Goal: Book appointment/travel/reservation

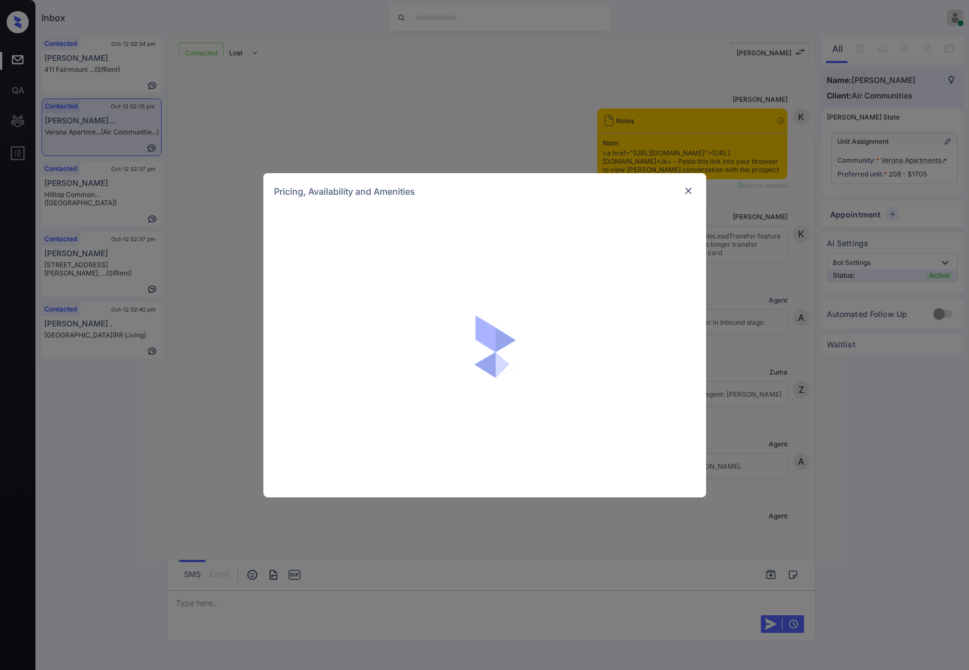
scroll to position [852, 0]
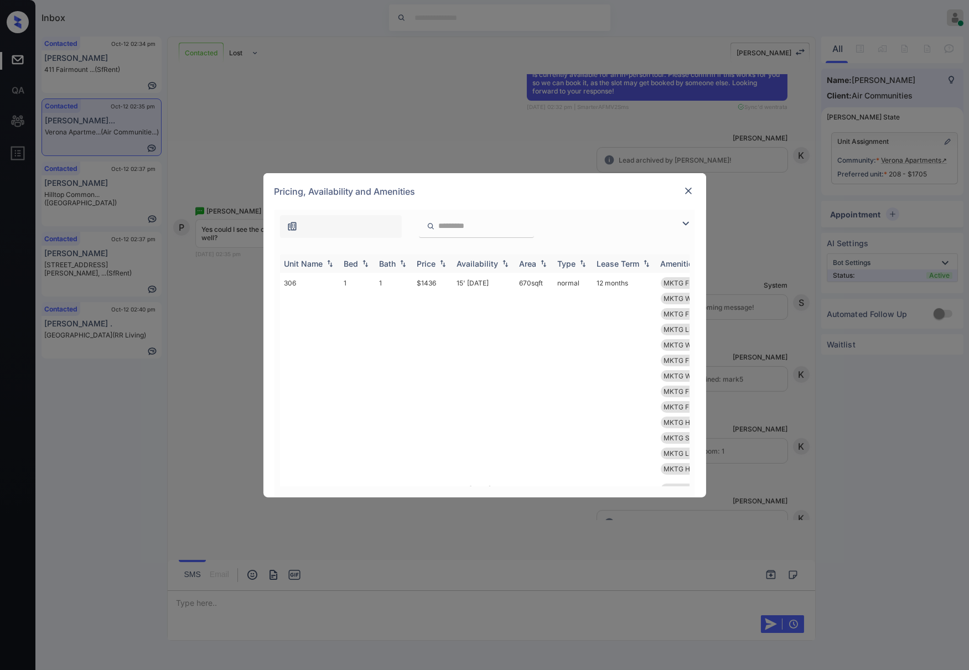
click at [441, 265] on img at bounding box center [442, 264] width 11 height 8
click at [689, 194] on img at bounding box center [688, 190] width 11 height 11
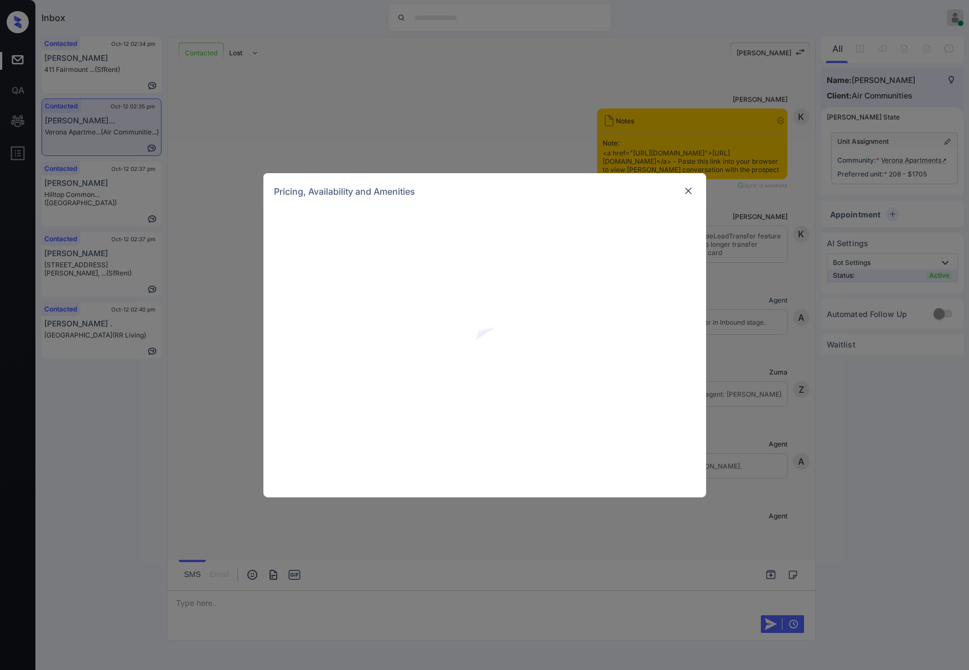
scroll to position [705, 0]
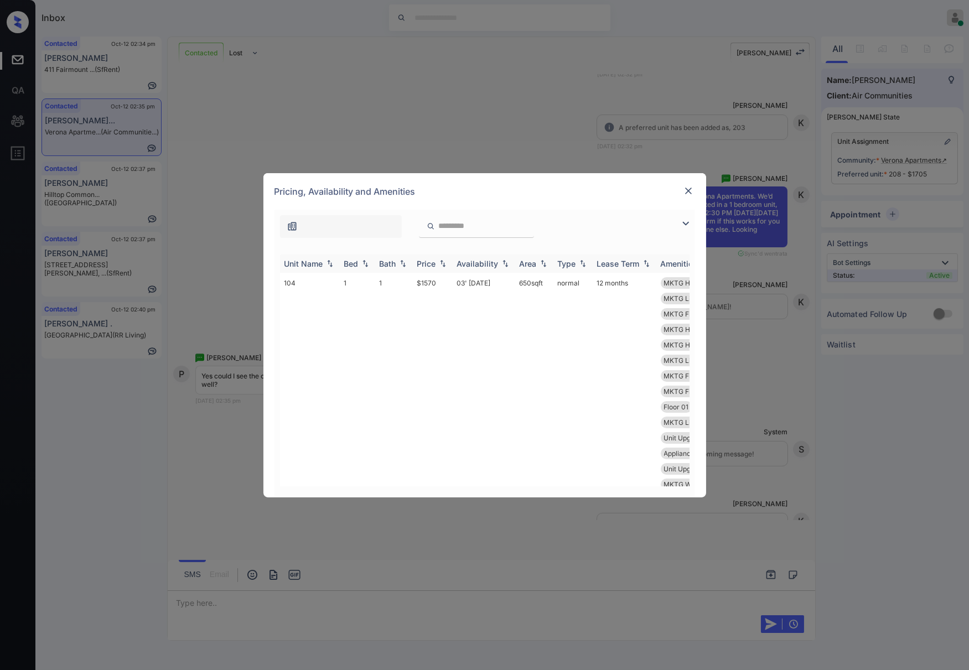
click at [442, 263] on img at bounding box center [442, 264] width 11 height 8
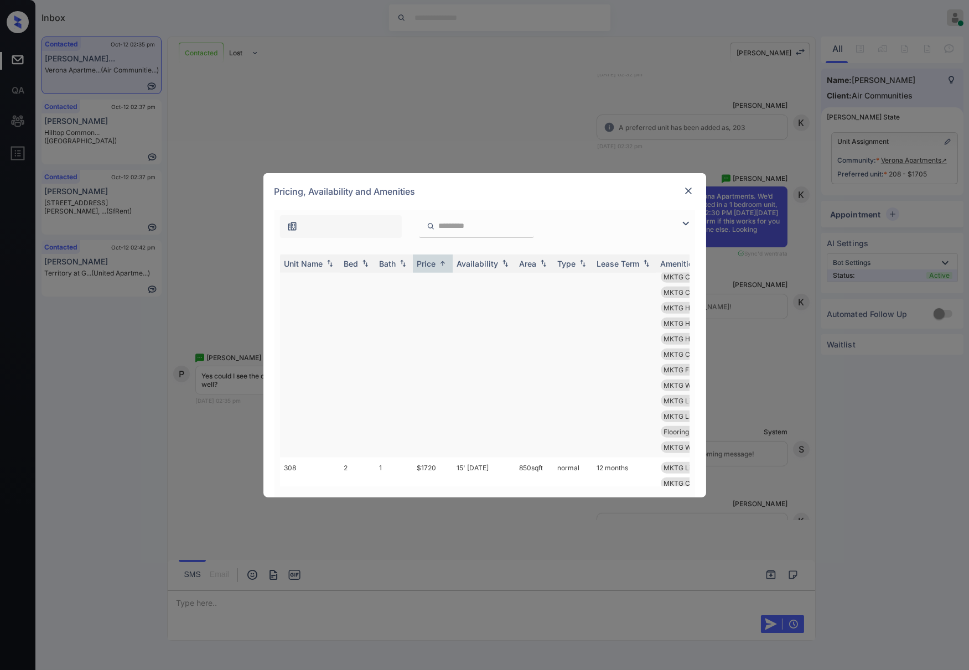
scroll to position [2509, 0]
click at [440, 296] on td "$1705" at bounding box center [433, 339] width 40 height 237
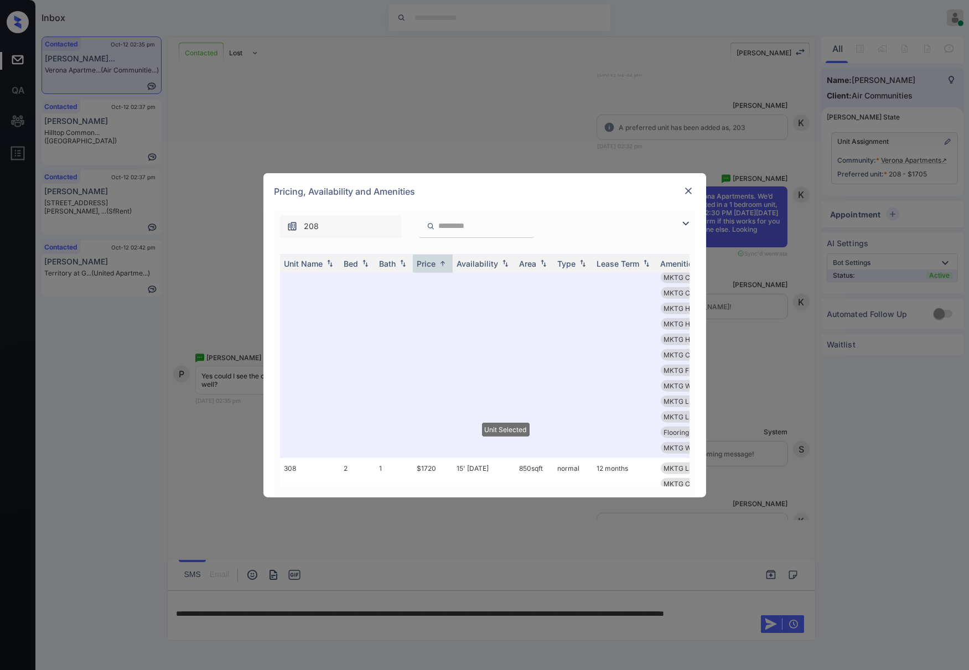
click at [692, 183] on div "Pricing, Availability and Amenities" at bounding box center [484, 191] width 443 height 37
click at [684, 192] on img at bounding box center [688, 190] width 11 height 11
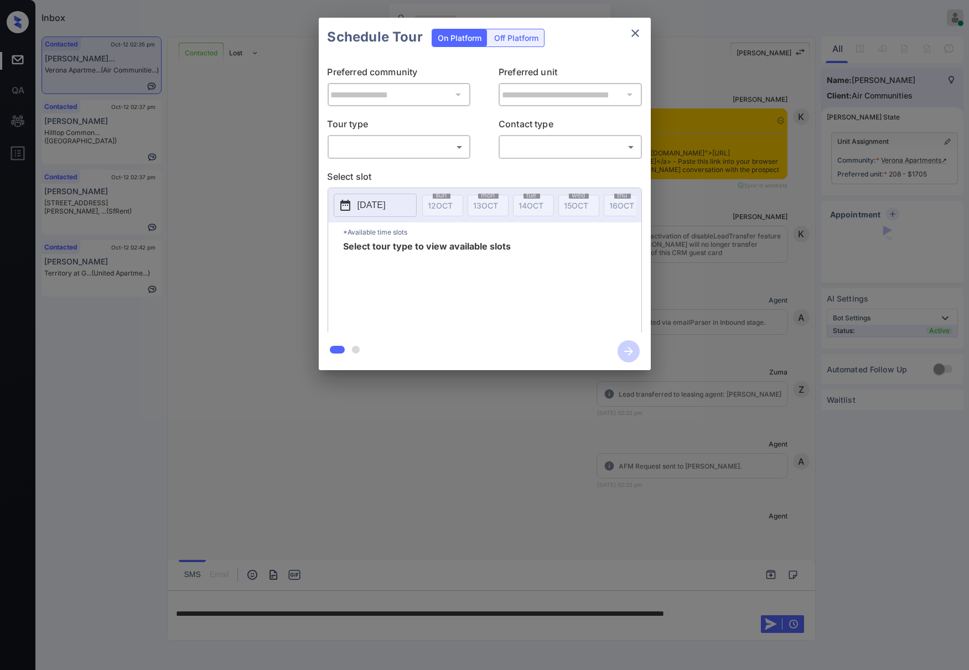
scroll to position [337, 0]
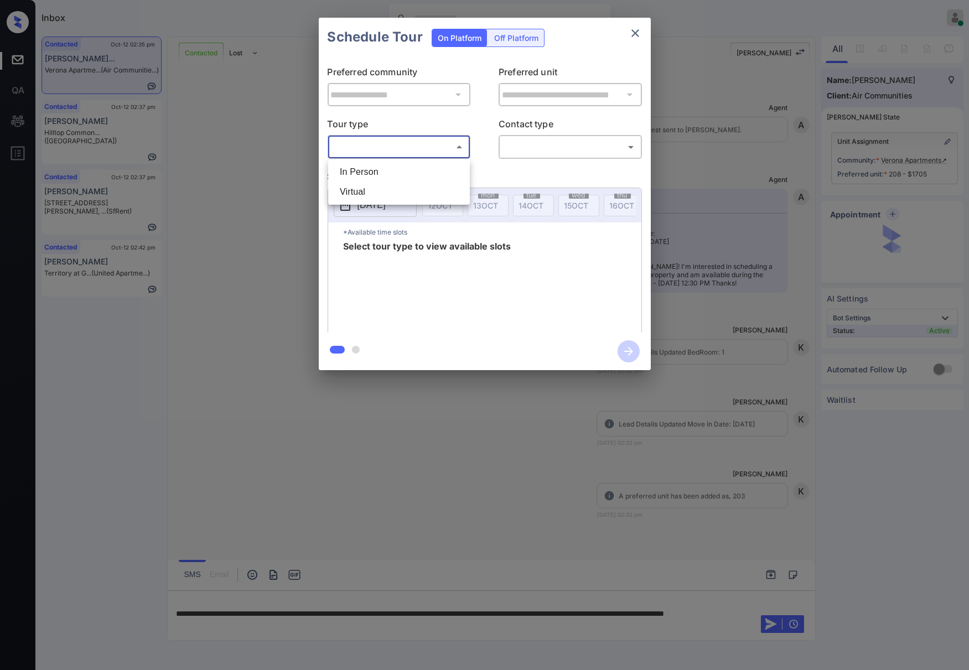
click at [391, 139] on body "Inbox Caroline Dacanay Online Set yourself offline Set yourself on break Profil…" at bounding box center [484, 335] width 969 height 670
click at [389, 175] on li "In Person" at bounding box center [399, 172] width 136 height 20
type input "********"
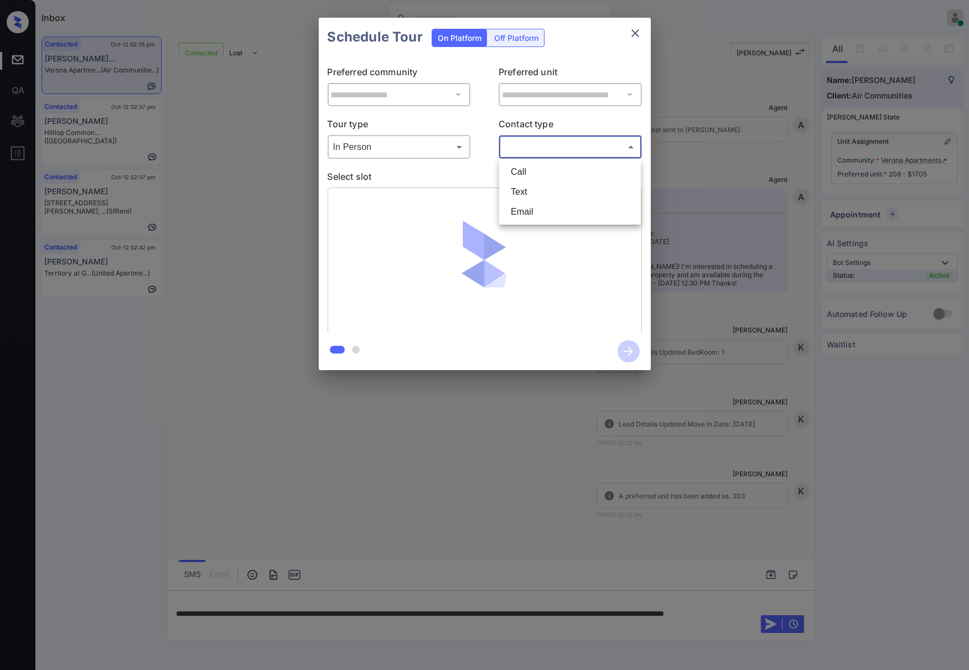
drag, startPoint x: 525, startPoint y: 146, endPoint x: 524, endPoint y: 174, distance: 28.8
click at [525, 146] on body "Inbox Caroline Dacanay Online Set yourself offline Set yourself on break Profil…" at bounding box center [484, 335] width 969 height 670
click at [525, 194] on li "Text" at bounding box center [570, 192] width 136 height 20
type input "****"
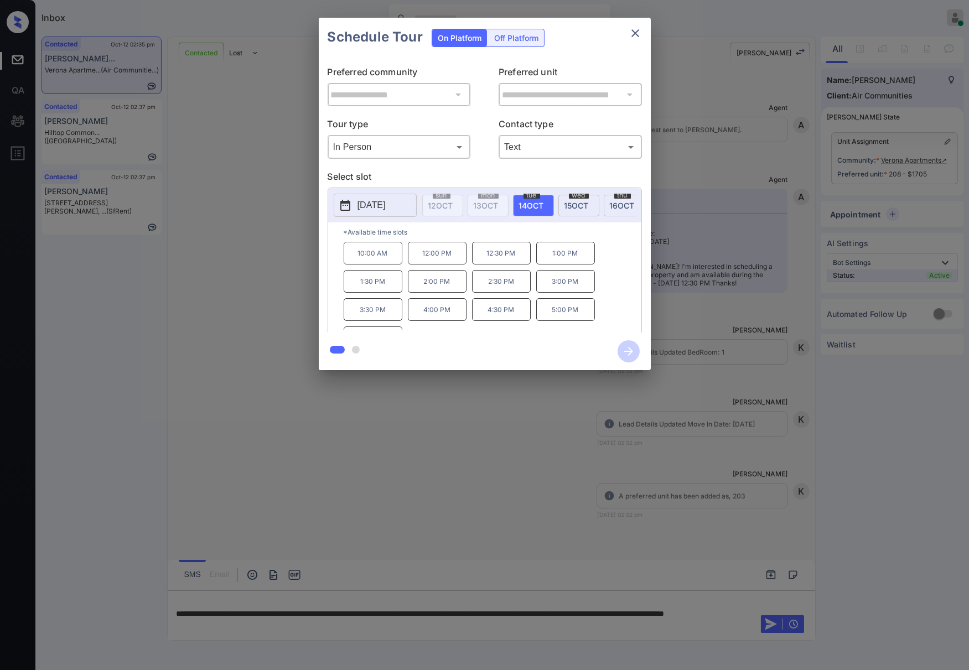
click at [386, 203] on p "2025-10-14" at bounding box center [372, 205] width 28 height 13
click at [410, 155] on div "22" at bounding box center [406, 155] width 15 height 15
click at [674, 404] on div at bounding box center [484, 335] width 969 height 670
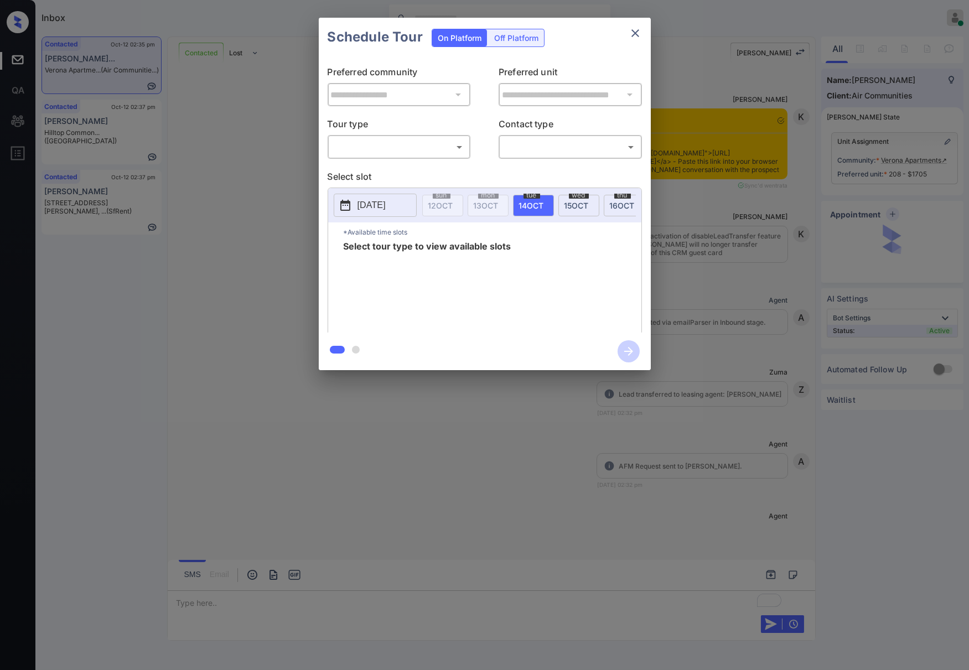
scroll to position [410, 0]
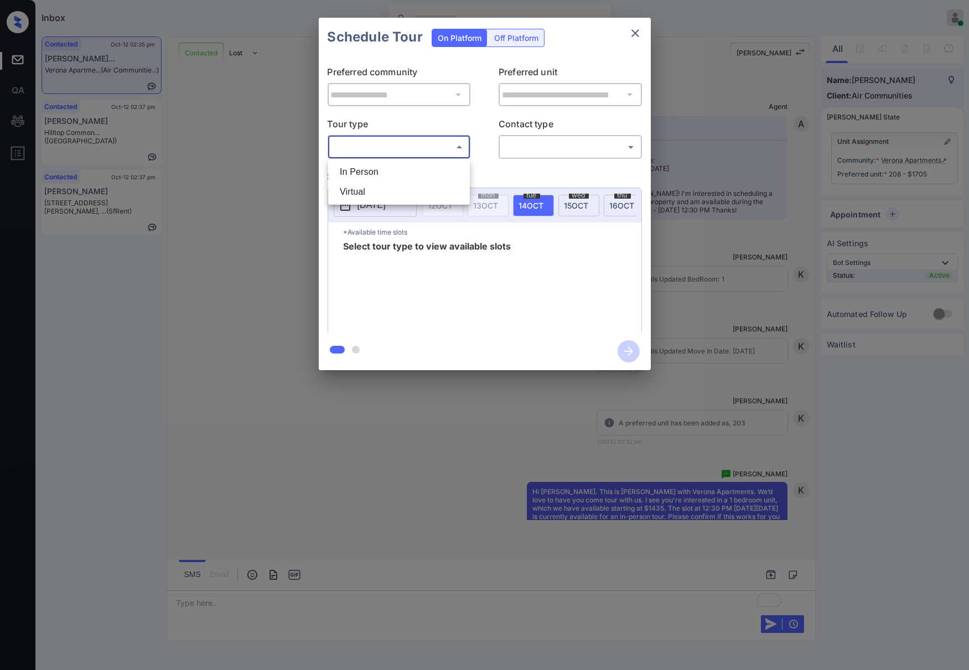
click at [465, 150] on body "Inbox Caroline Dacanay Online Set yourself offline Set yourself on break Profil…" at bounding box center [484, 335] width 969 height 670
click at [454, 171] on li "In Person" at bounding box center [399, 172] width 136 height 20
type input "********"
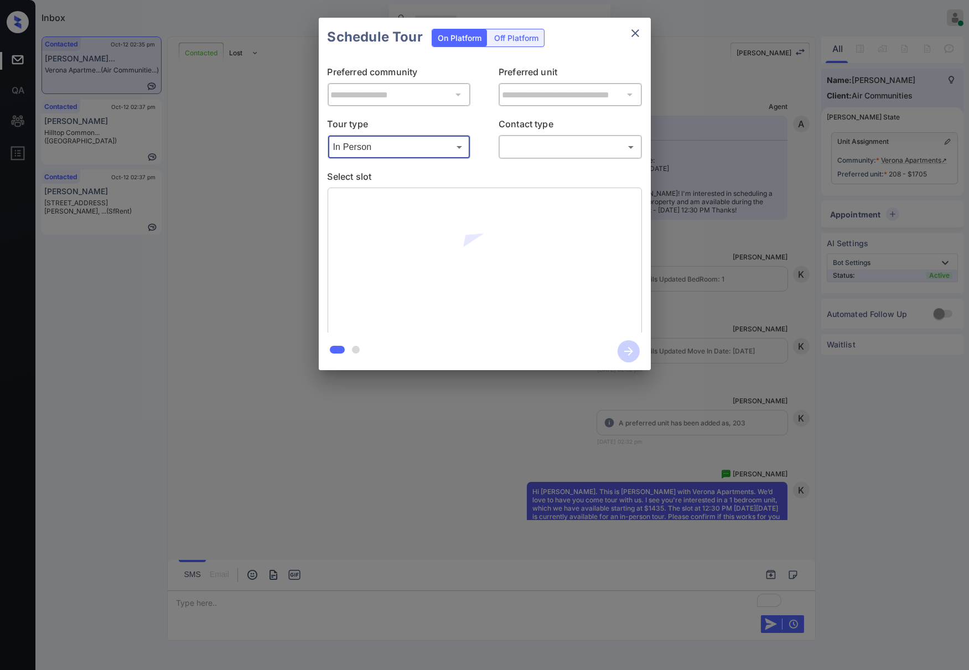
click at [534, 149] on body "Inbox Caroline Dacanay Online Set yourself offline Set yourself on break Profil…" at bounding box center [484, 335] width 969 height 670
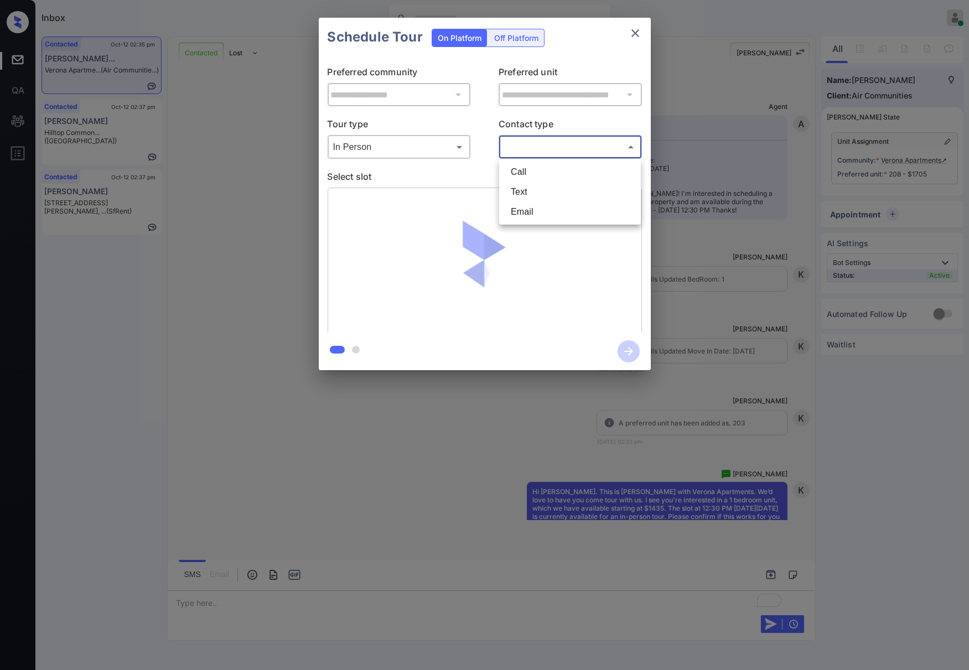
click at [541, 195] on li "Text" at bounding box center [570, 192] width 136 height 20
type input "****"
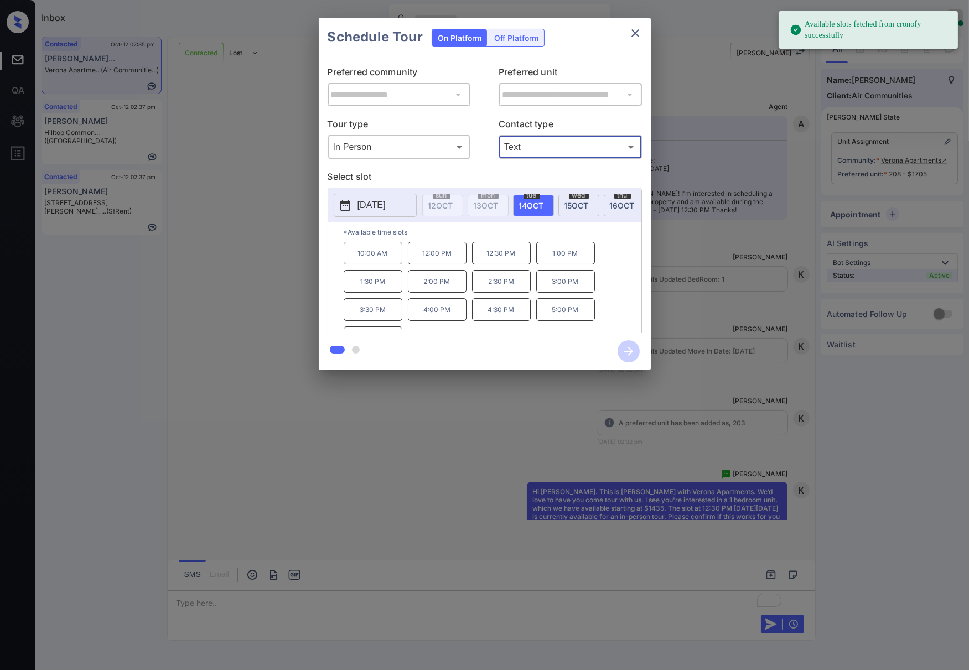
click at [386, 206] on p "2025-10-14" at bounding box center [372, 205] width 28 height 13
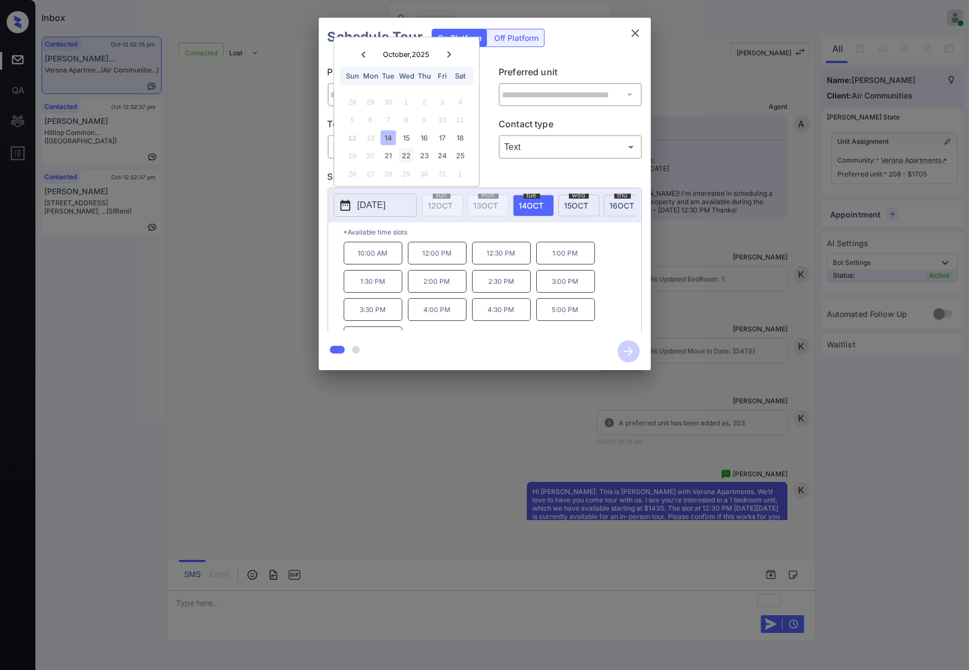
click at [404, 157] on div "22" at bounding box center [406, 155] width 15 height 15
click at [450, 293] on p "12:30 PM" at bounding box center [437, 281] width 59 height 23
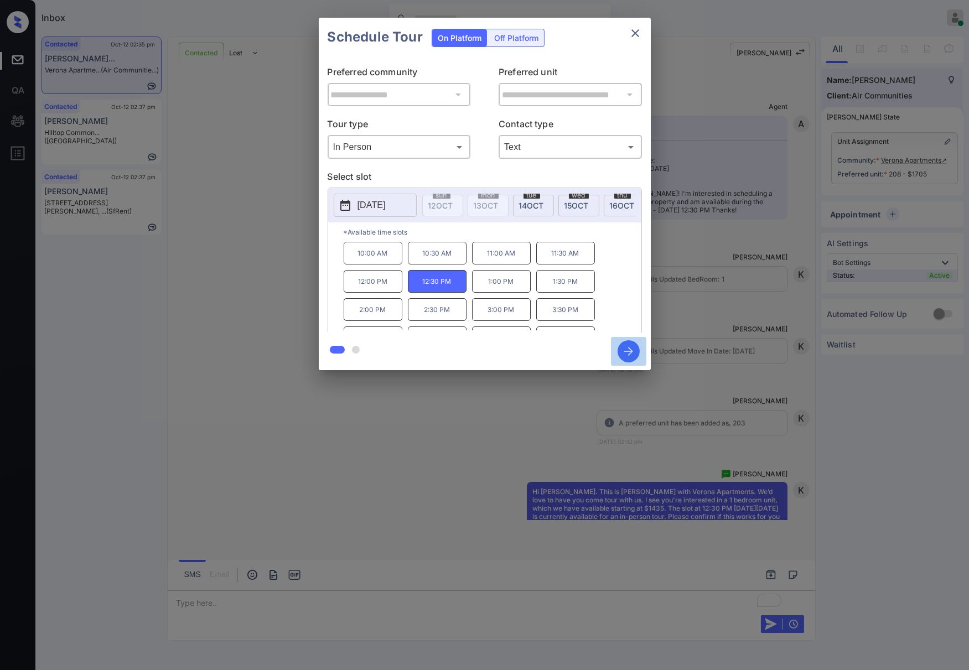
drag, startPoint x: 629, startPoint y: 352, endPoint x: 562, endPoint y: 345, distance: 67.3
click at [627, 353] on icon "button" at bounding box center [629, 351] width 22 height 22
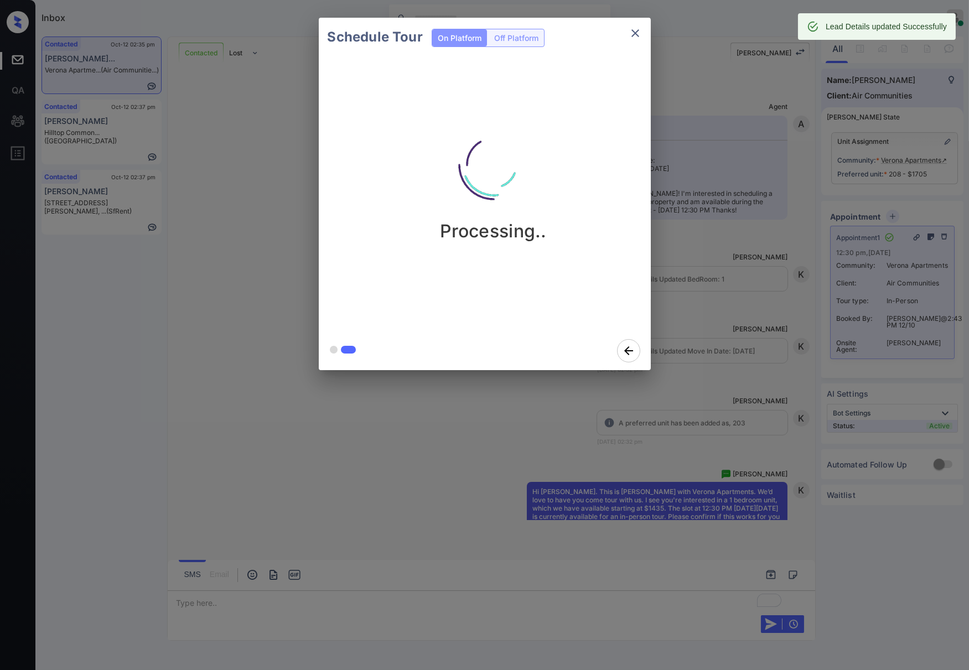
click at [891, 247] on div "Schedule Tour On Platform Off Platform Processing.." at bounding box center [484, 194] width 969 height 388
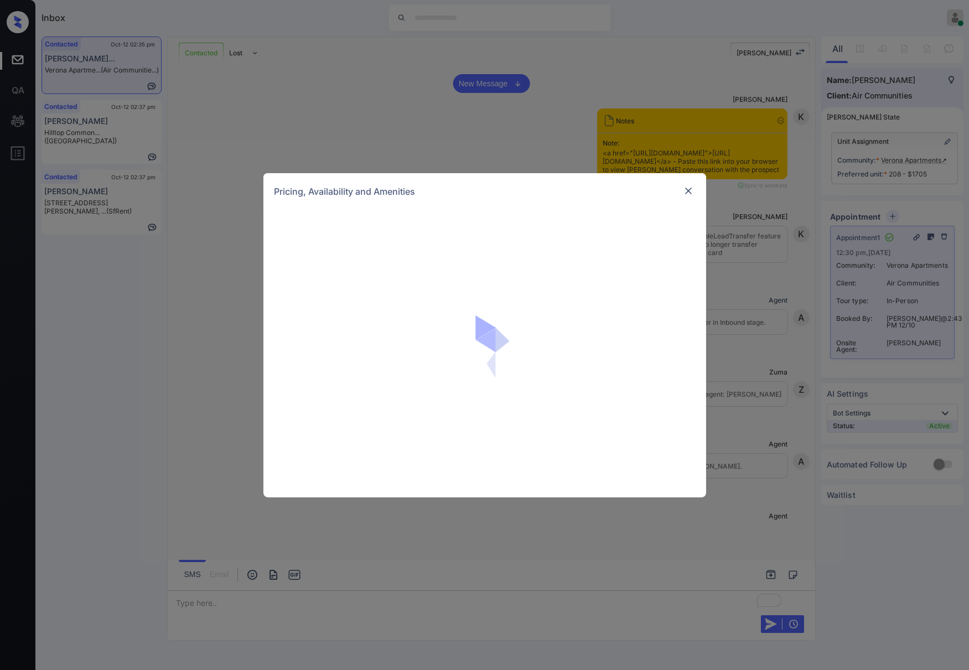
scroll to position [410, 0]
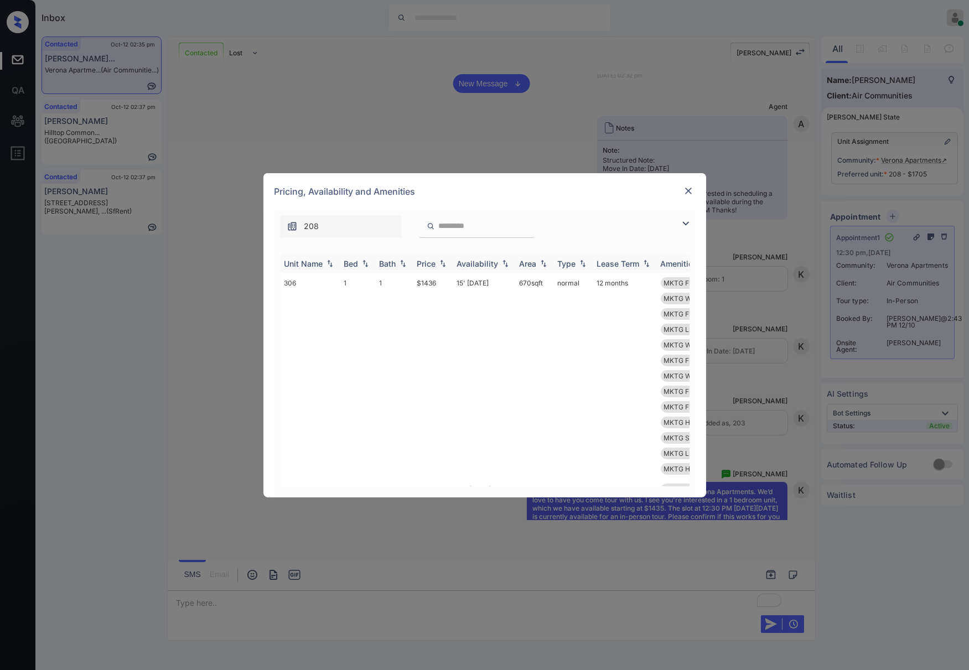
click at [444, 262] on img at bounding box center [442, 264] width 11 height 8
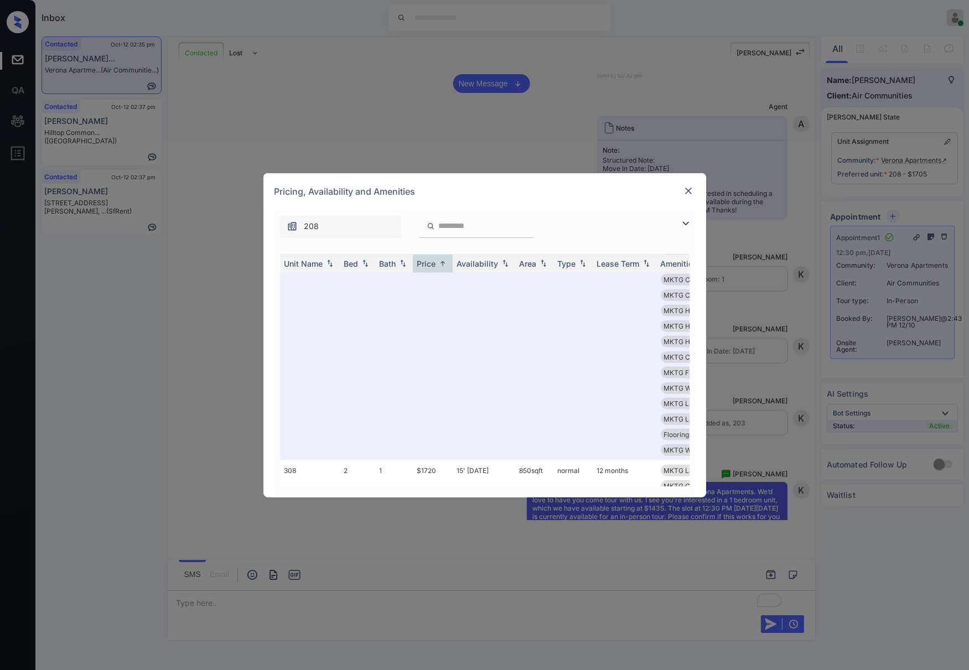
scroll to position [2509, 0]
click at [690, 187] on img at bounding box center [688, 190] width 11 height 11
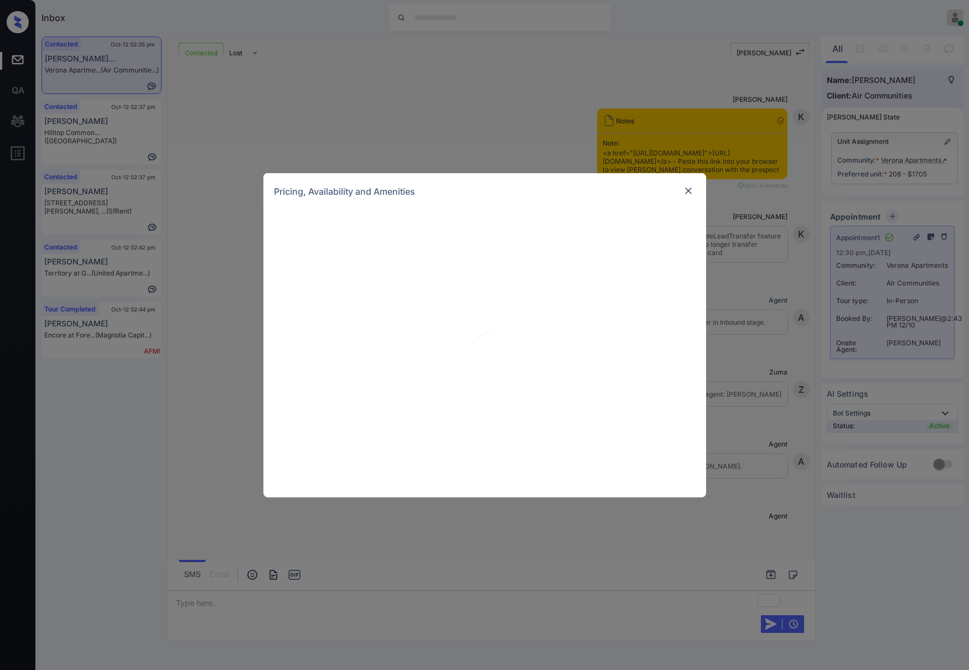
scroll to position [763, 0]
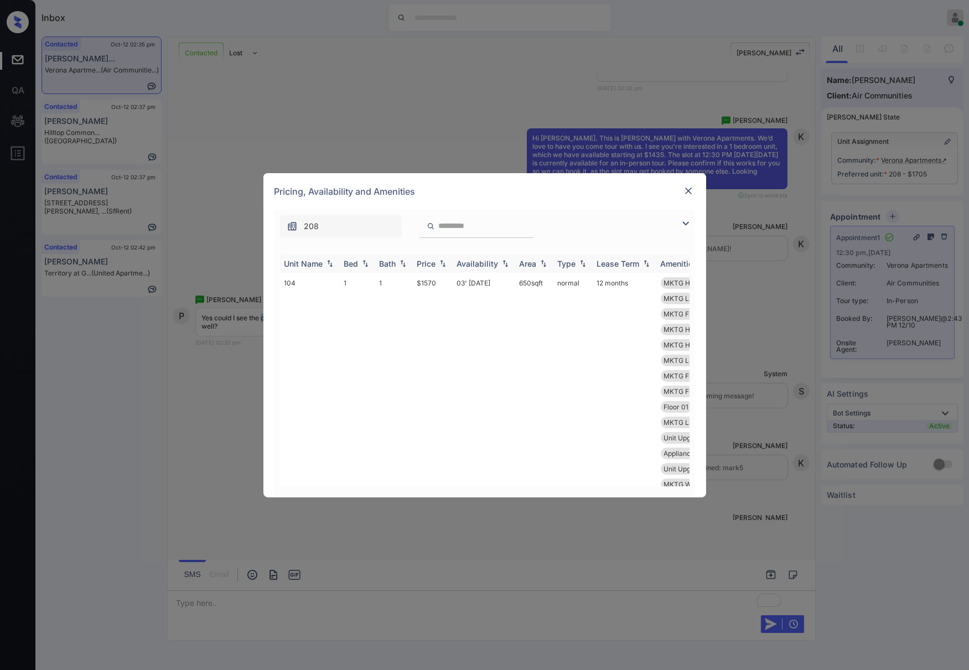
click at [440, 265] on img at bounding box center [442, 264] width 11 height 8
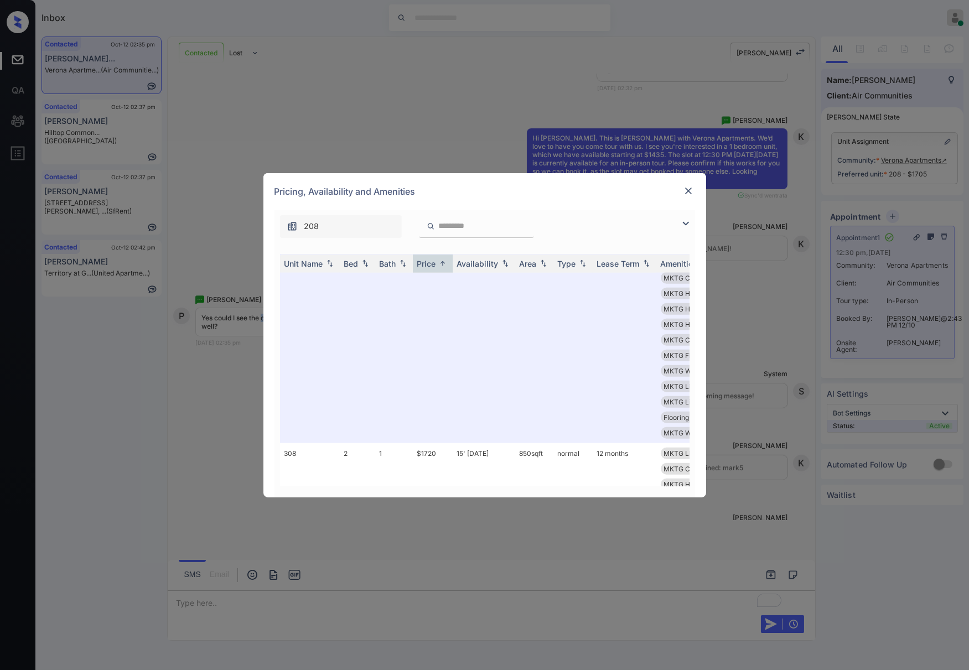
scroll to position [2657, 0]
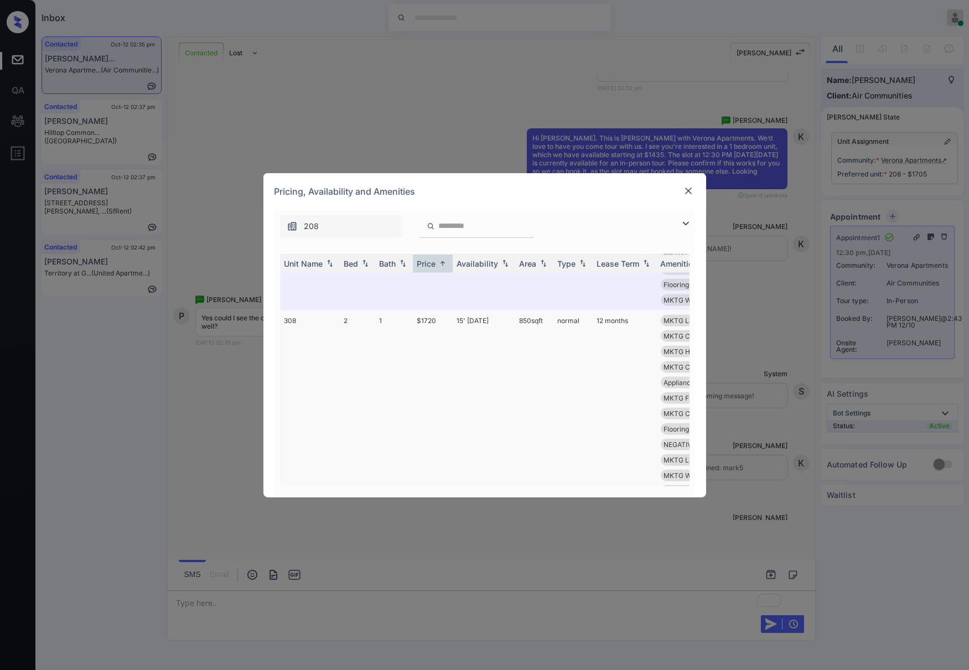
click at [473, 397] on td "15' Oct 25" at bounding box center [484, 445] width 63 height 268
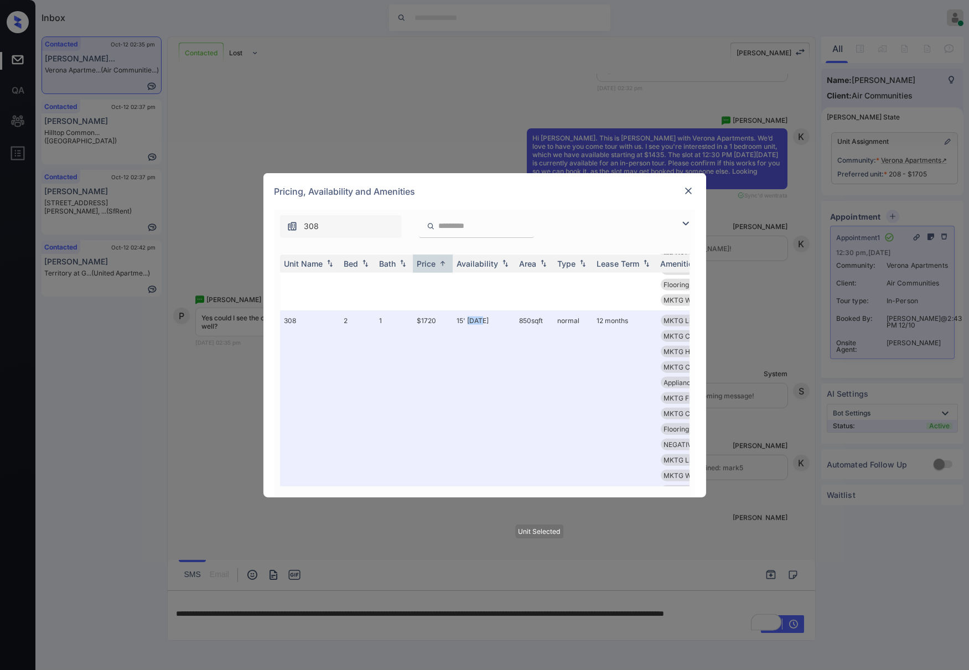
click at [690, 189] on img at bounding box center [688, 190] width 11 height 11
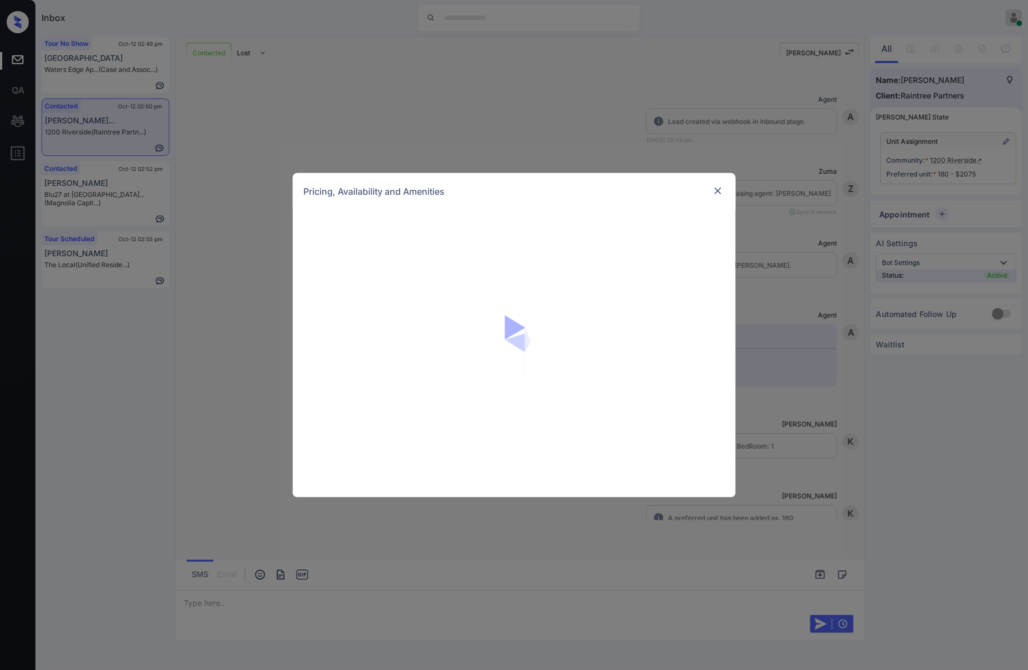
scroll to position [517, 0]
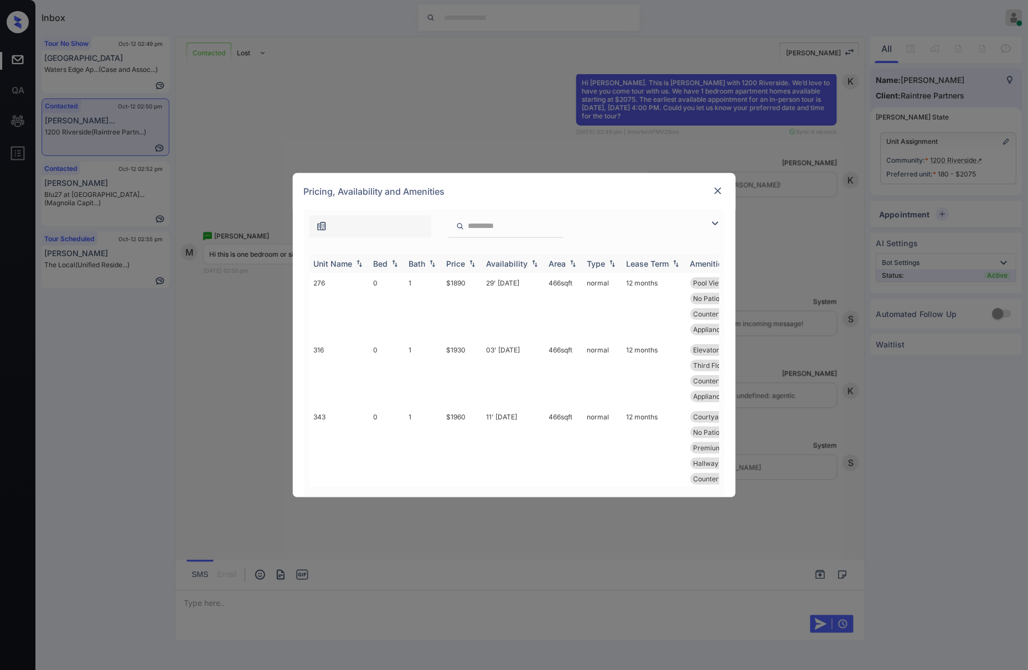
click at [476, 262] on img at bounding box center [472, 264] width 11 height 8
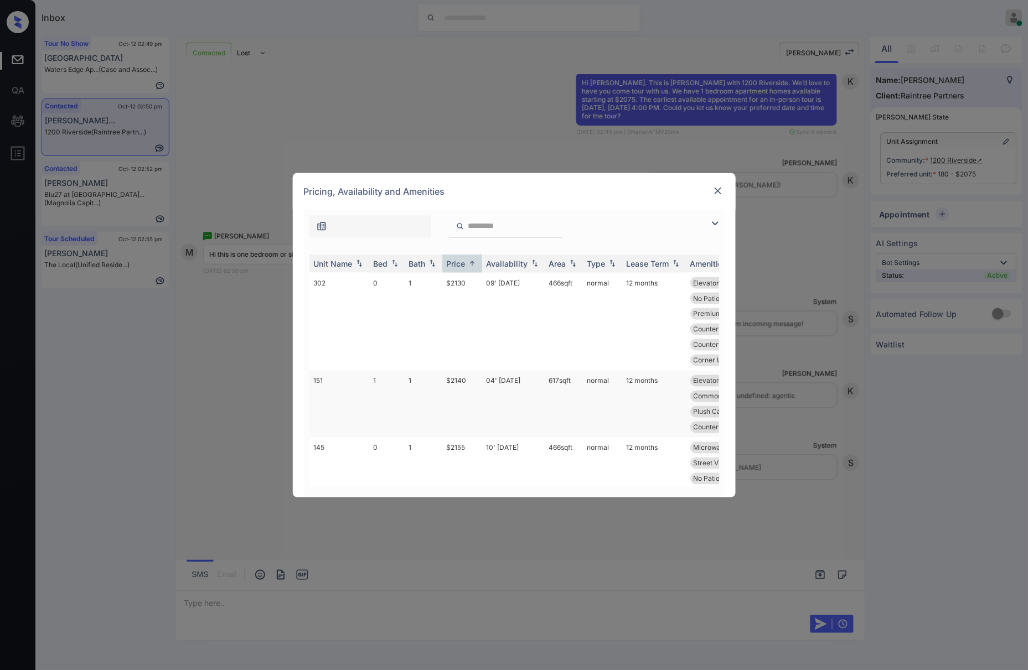
scroll to position [590, 0]
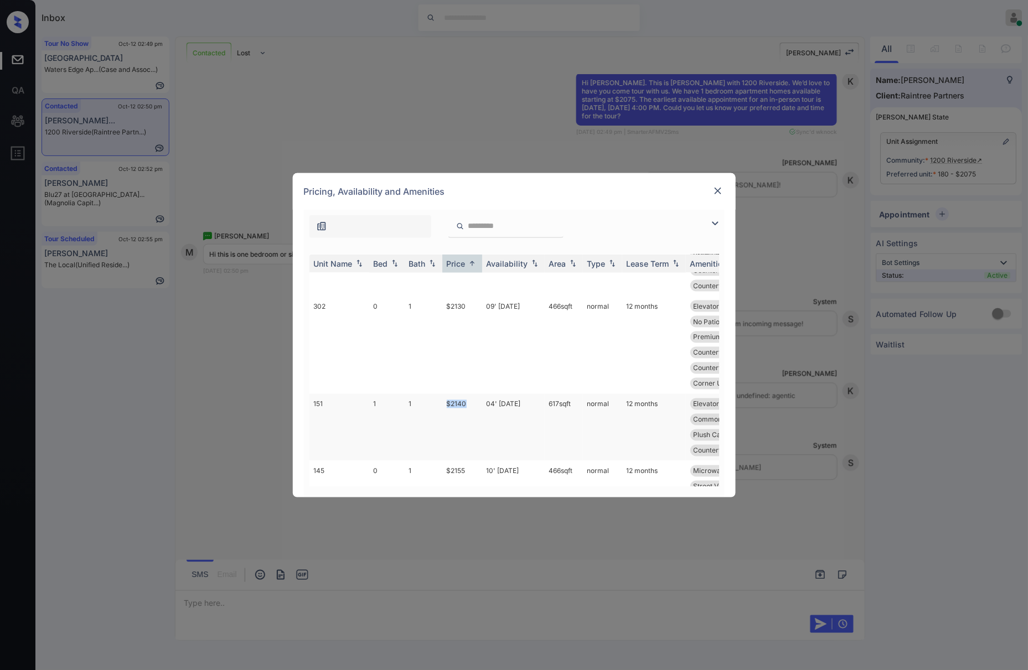
drag, startPoint x: 470, startPoint y: 357, endPoint x: 442, endPoint y: 357, distance: 28.2
click at [442, 394] on td "$2140" at bounding box center [462, 427] width 40 height 67
copy td "$2140"
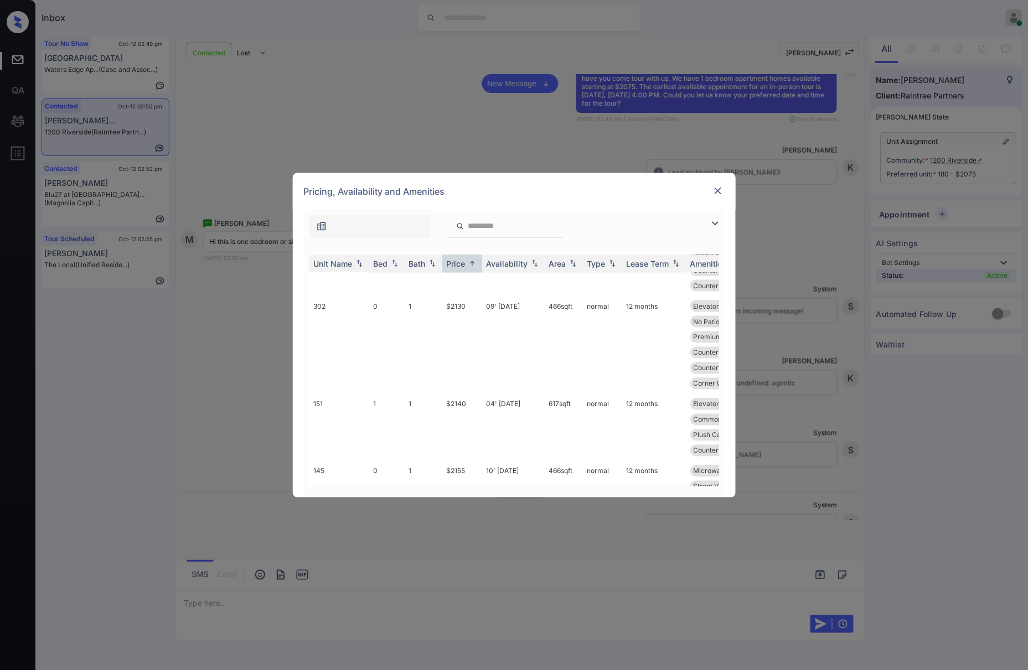
drag, startPoint x: 247, startPoint y: 516, endPoint x: 228, endPoint y: 564, distance: 51.7
click at [246, 516] on div "**********" at bounding box center [514, 335] width 1028 height 670
click at [228, 604] on div "**********" at bounding box center [514, 335] width 1028 height 670
click at [466, 394] on td "$2140" at bounding box center [462, 427] width 40 height 67
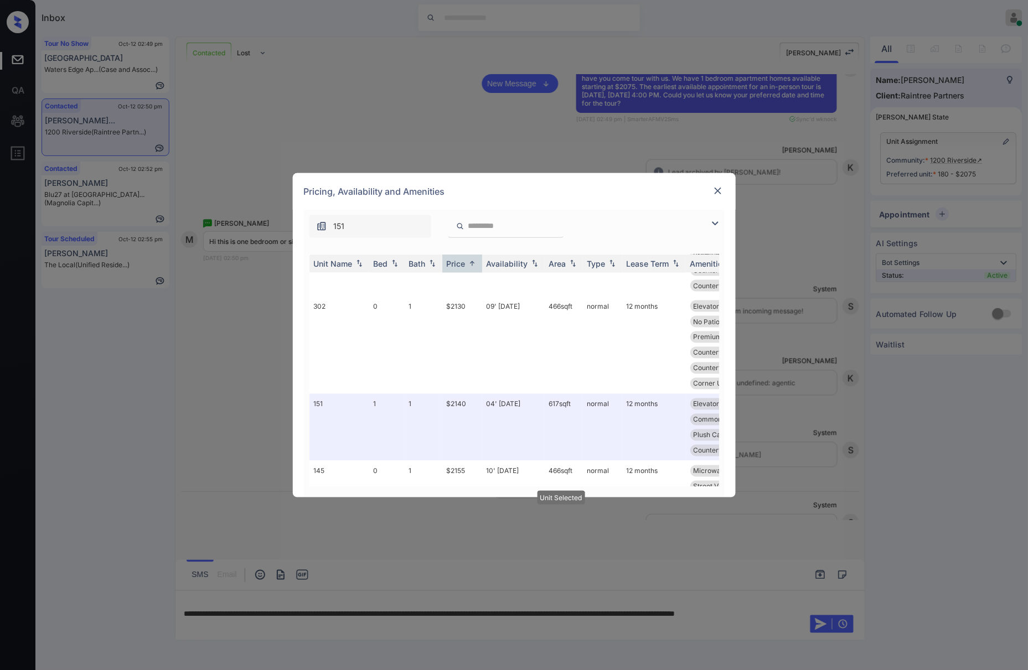
click at [717, 192] on img at bounding box center [717, 190] width 11 height 11
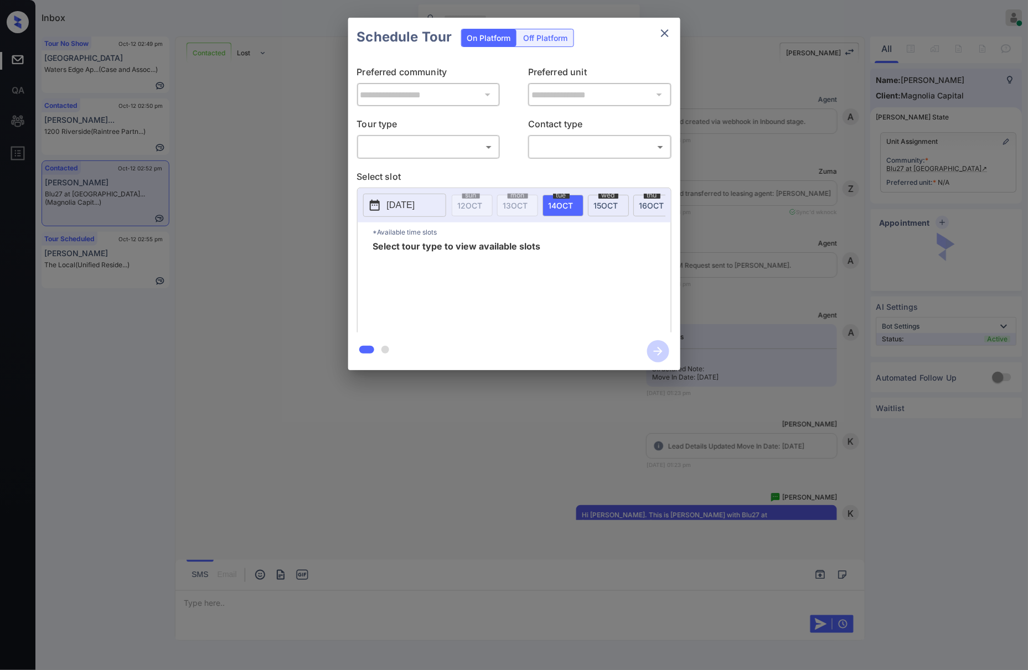
scroll to position [2776, 0]
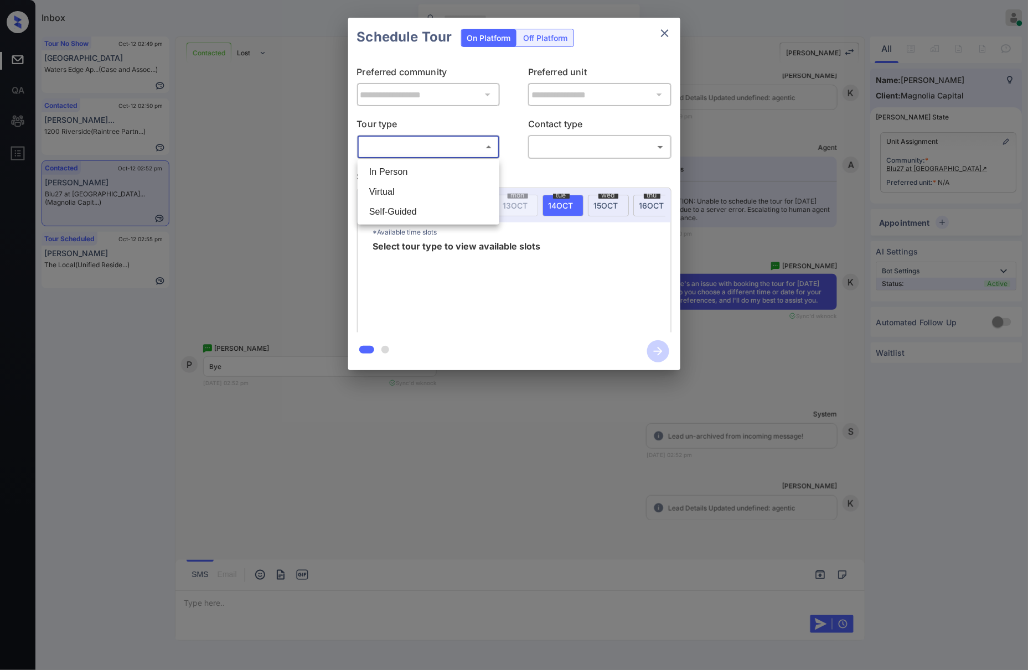
click at [408, 145] on body "Inbox [PERSON_NAME] Online Set yourself offline Set yourself on break Profile S…" at bounding box center [514, 335] width 1028 height 670
click at [413, 181] on li "In Person" at bounding box center [428, 172] width 136 height 20
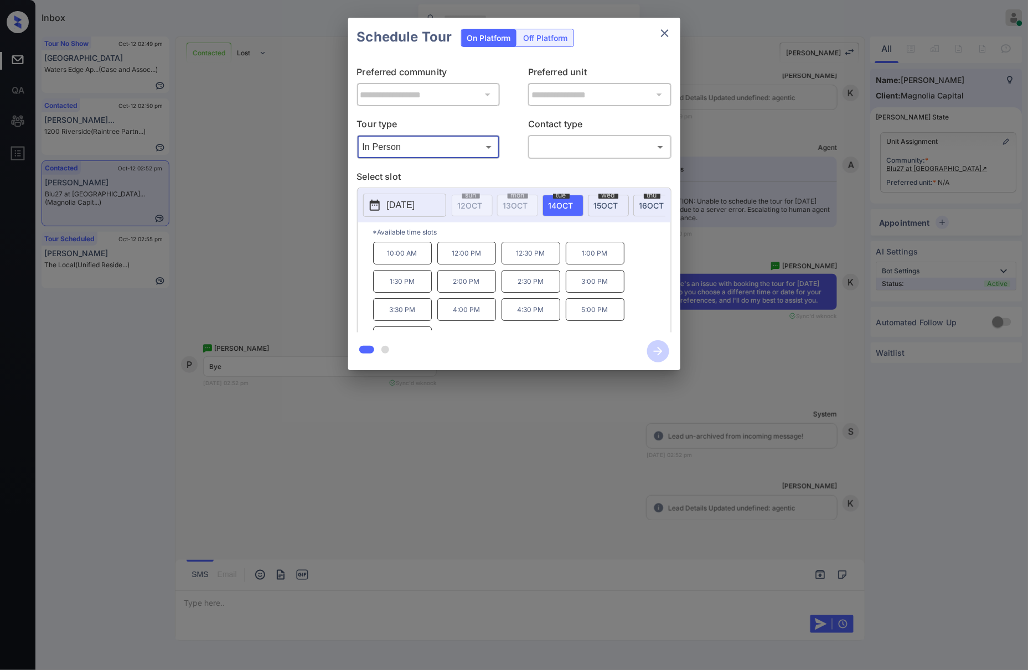
type input "********"
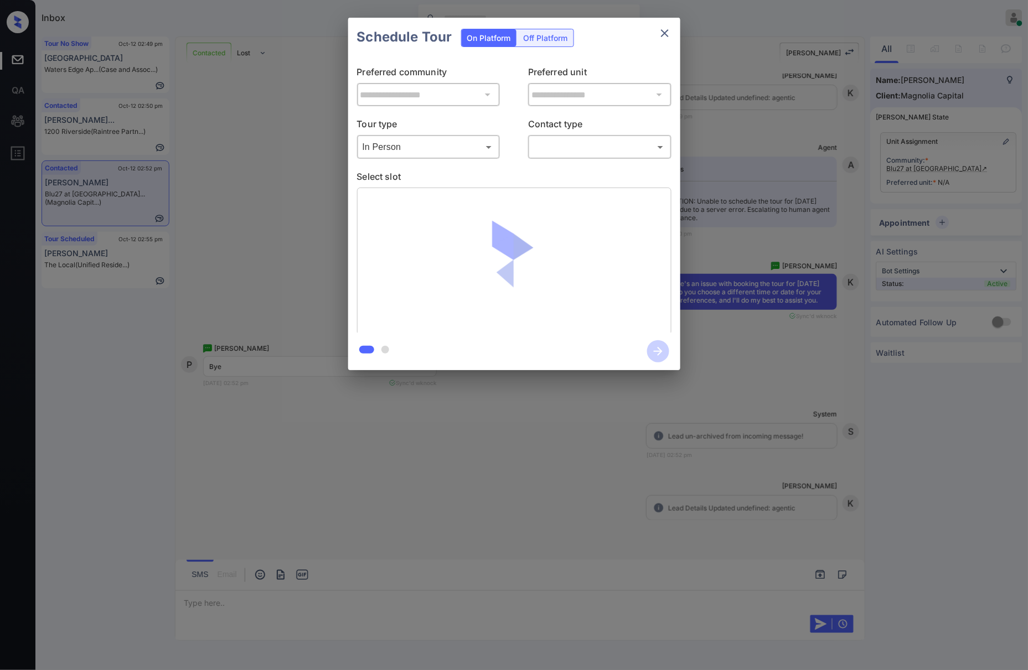
click at [603, 160] on div "**********" at bounding box center [514, 194] width 332 height 276
click at [598, 150] on body "Inbox [PERSON_NAME] Online Set yourself offline Set yourself on break Profile S…" at bounding box center [514, 335] width 1028 height 670
click at [578, 194] on li "Text" at bounding box center [600, 192] width 136 height 20
type input "****"
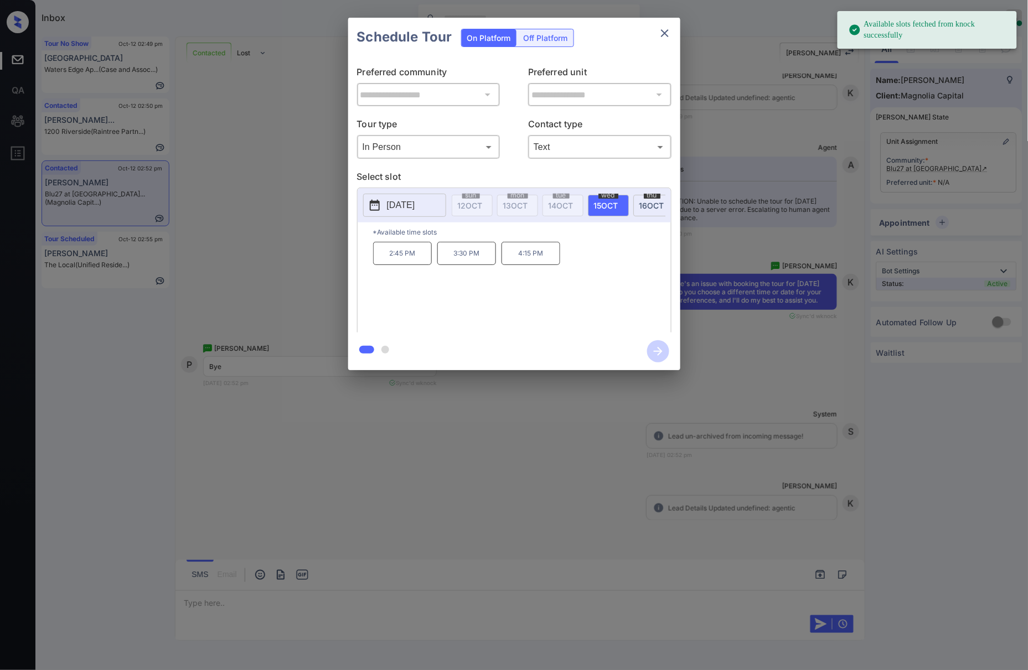
click at [412, 212] on p "2025-10-15" at bounding box center [401, 205] width 28 height 13
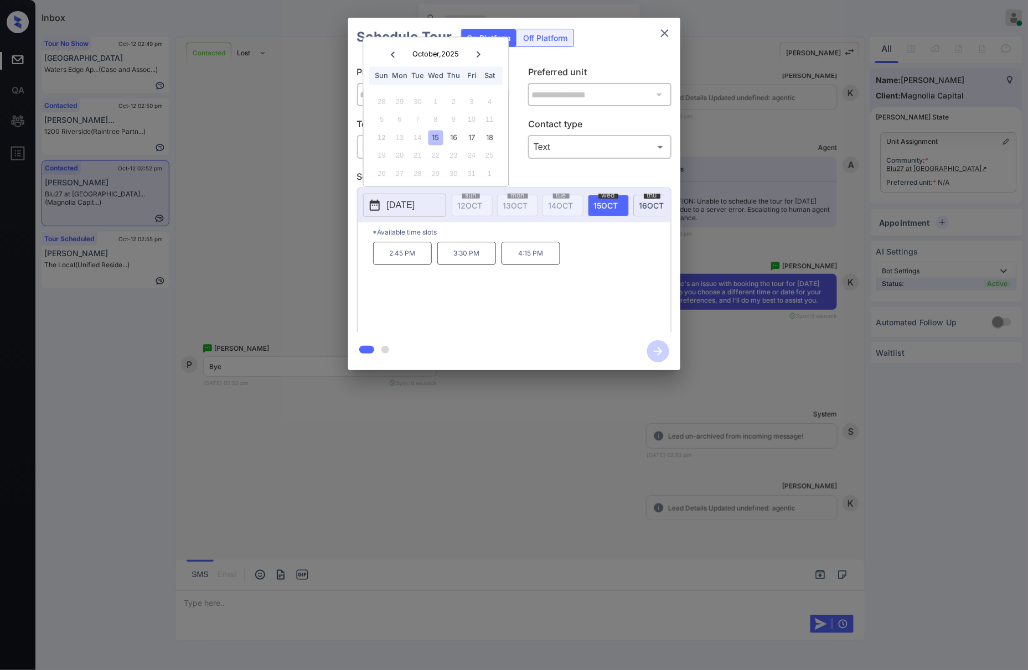
click at [277, 281] on div "**********" at bounding box center [514, 194] width 1028 height 388
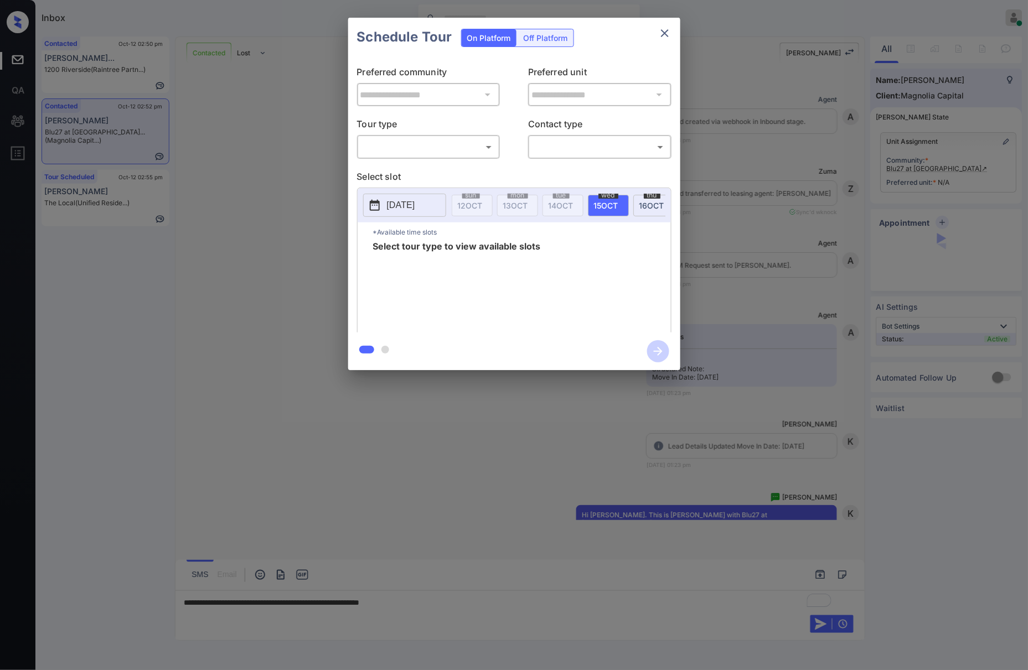
scroll to position [2702, 0]
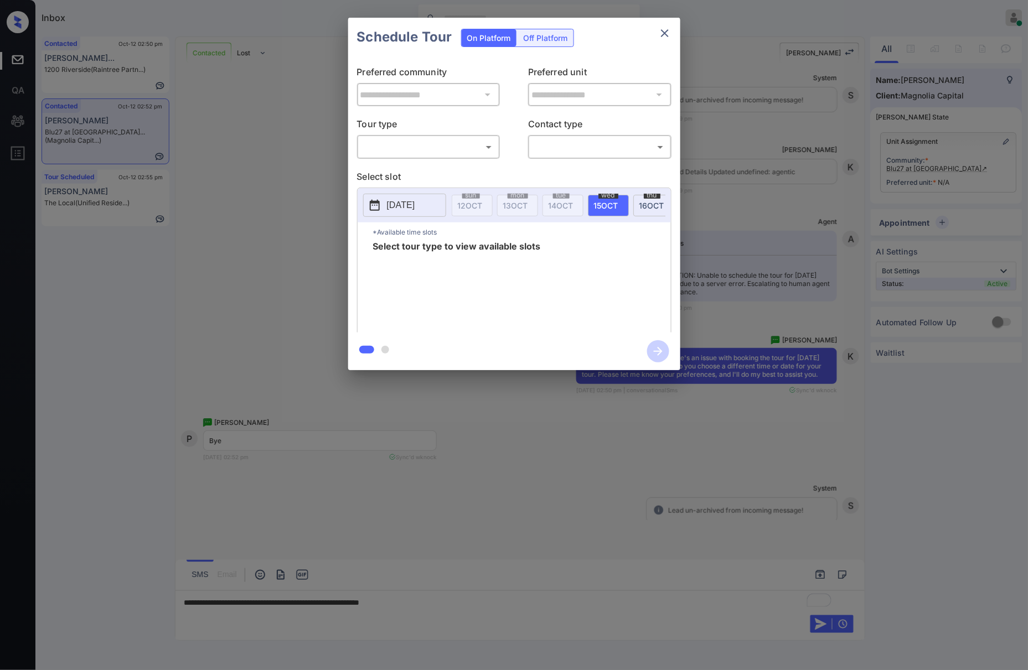
click at [418, 137] on div "​ ​" at bounding box center [428, 147] width 143 height 24
click at [429, 153] on body "Inbox Caroline Dacanay Online Set yourself offline Set yourself on break Profil…" at bounding box center [514, 335] width 1028 height 670
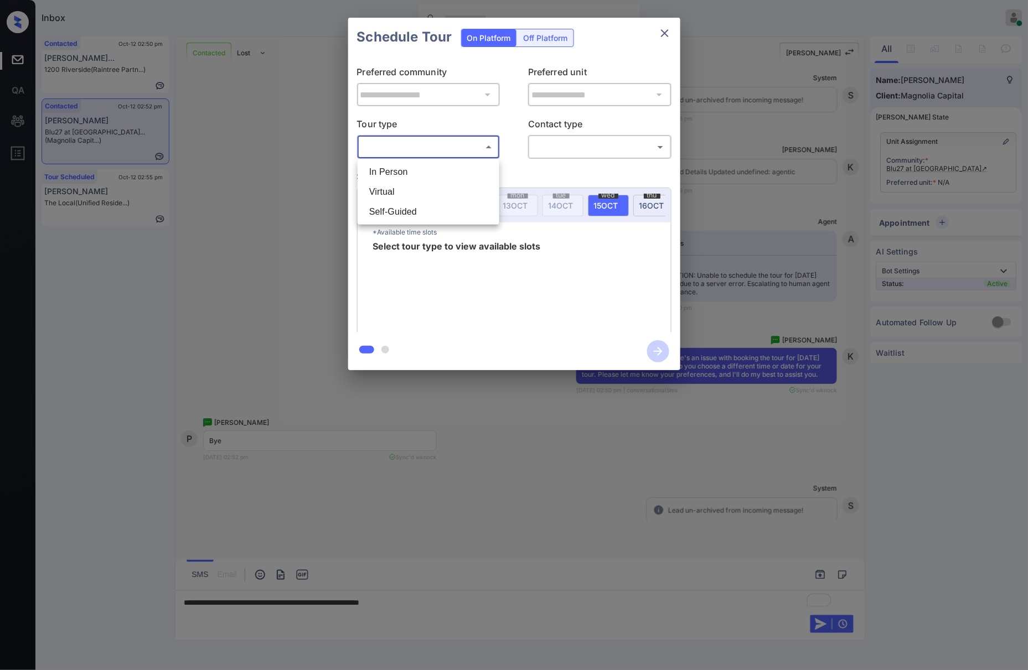
click at [431, 176] on li "In Person" at bounding box center [428, 172] width 136 height 20
type input "********"
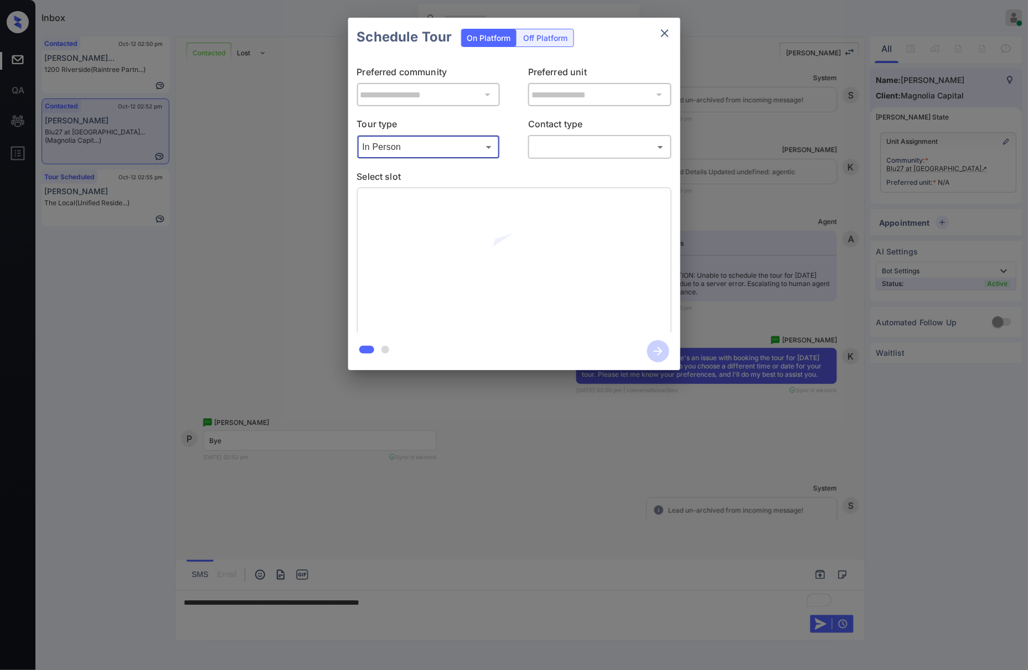
click at [592, 144] on body "Inbox Caroline Dacanay Online Set yourself offline Set yourself on break Profil…" at bounding box center [514, 335] width 1028 height 670
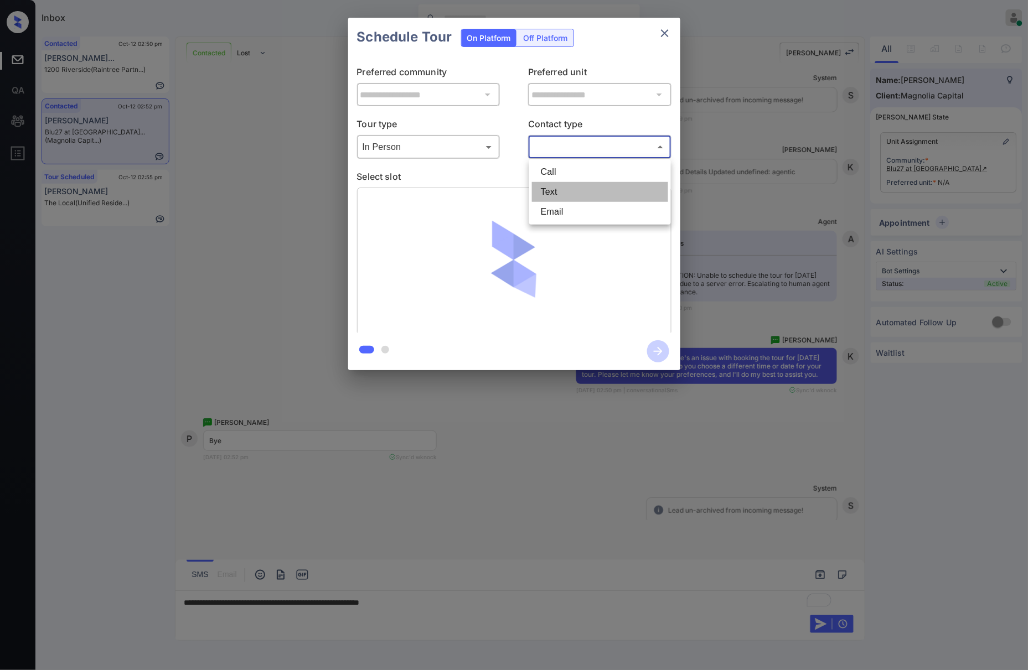
click at [564, 195] on li "Text" at bounding box center [600, 192] width 136 height 20
type input "****"
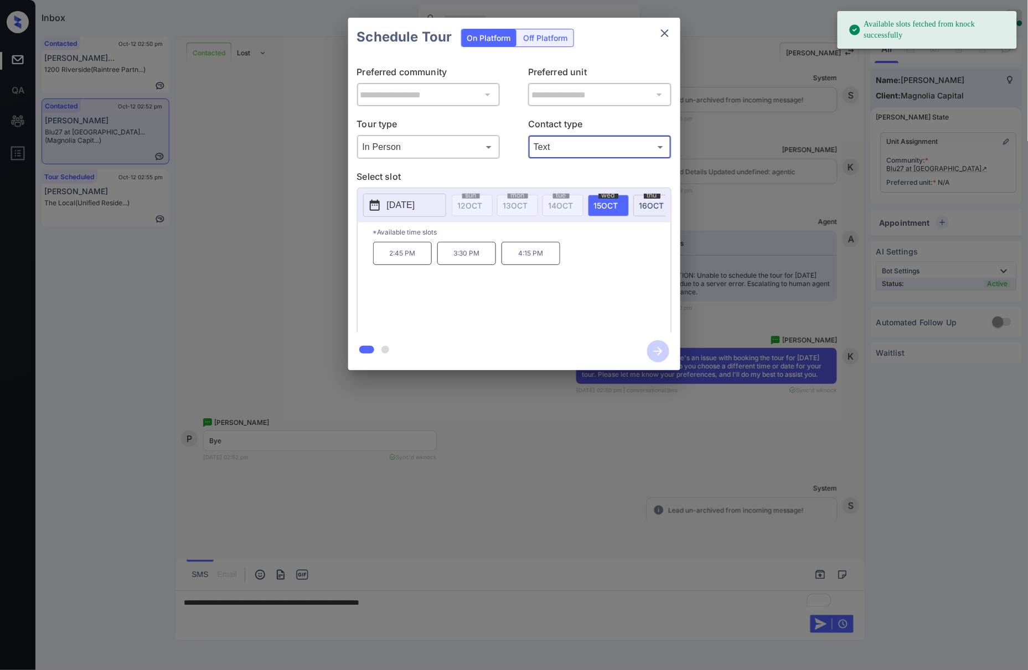
click at [402, 203] on p "2025-10-15" at bounding box center [401, 205] width 28 height 13
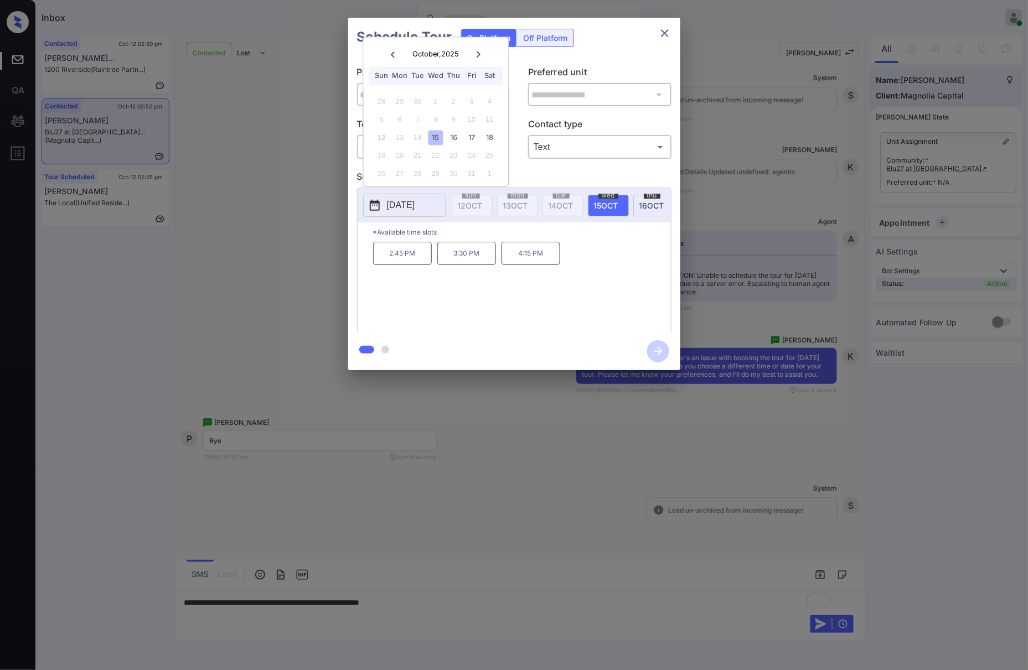
click at [498, 494] on div at bounding box center [514, 335] width 1028 height 670
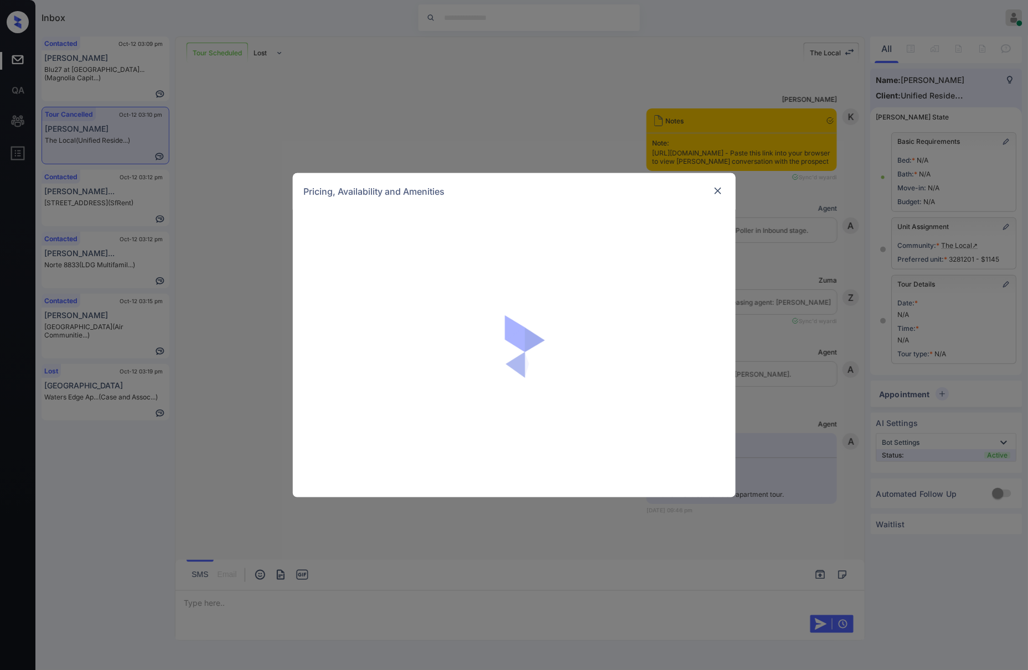
scroll to position [13511, 0]
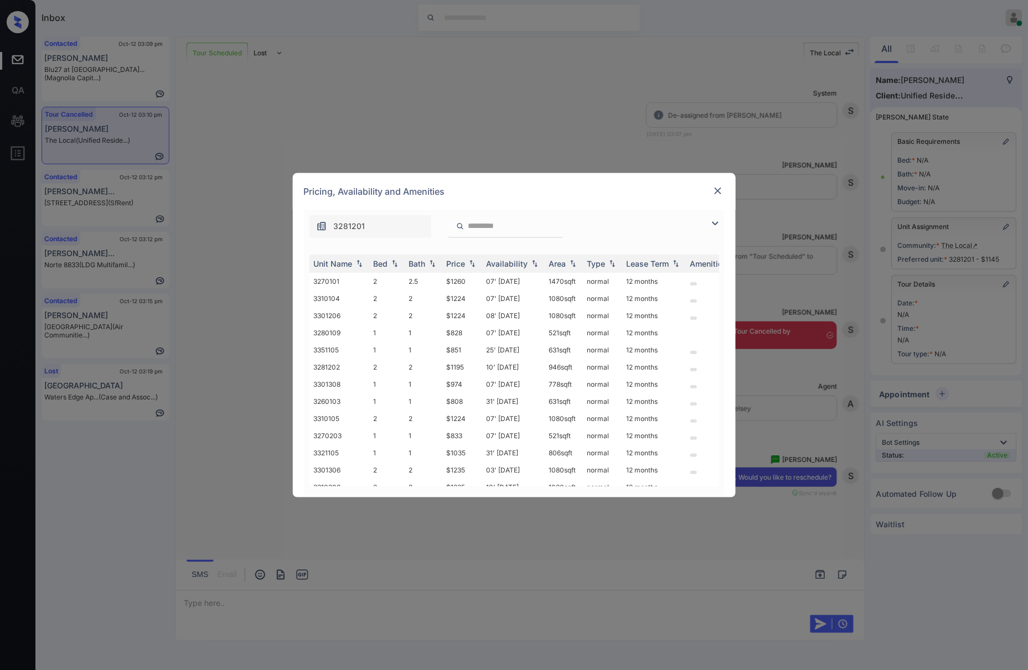
click at [720, 189] on img at bounding box center [717, 190] width 11 height 11
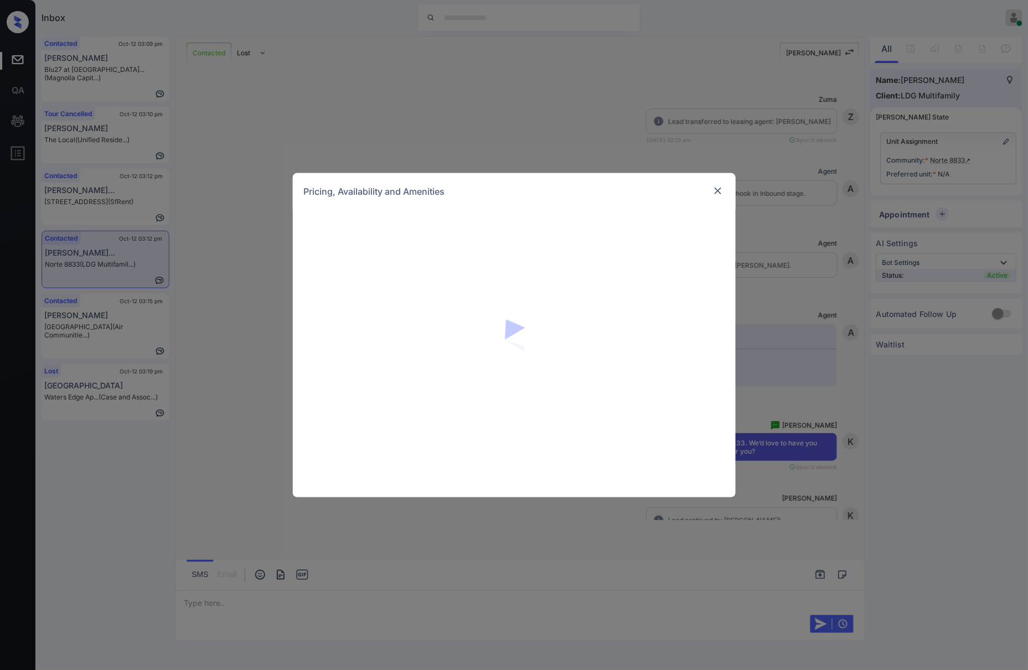
scroll to position [1952, 0]
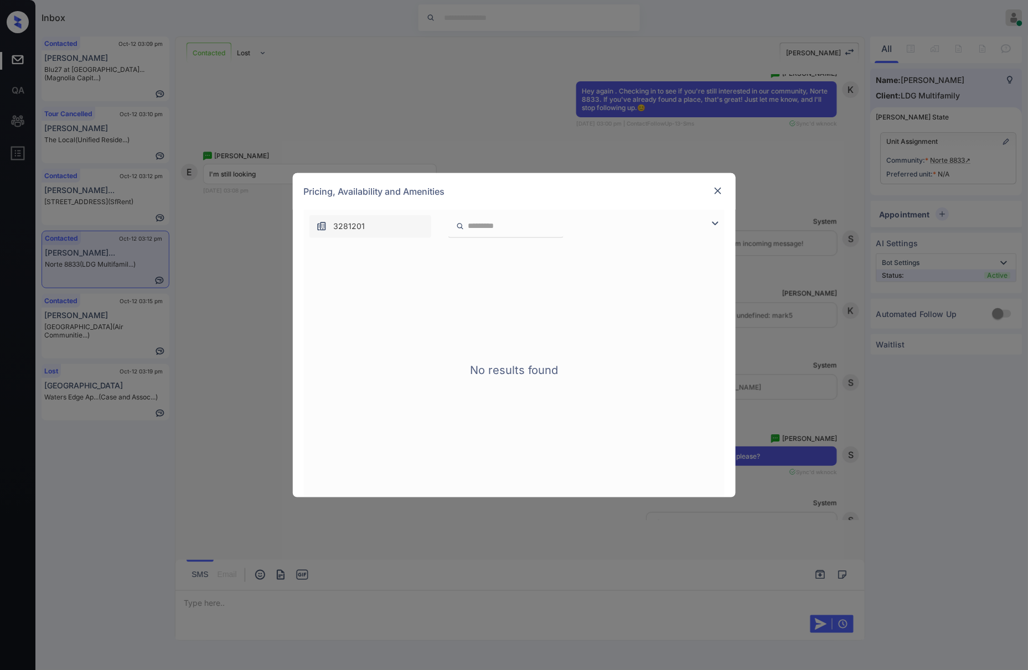
click at [715, 193] on img at bounding box center [717, 190] width 11 height 11
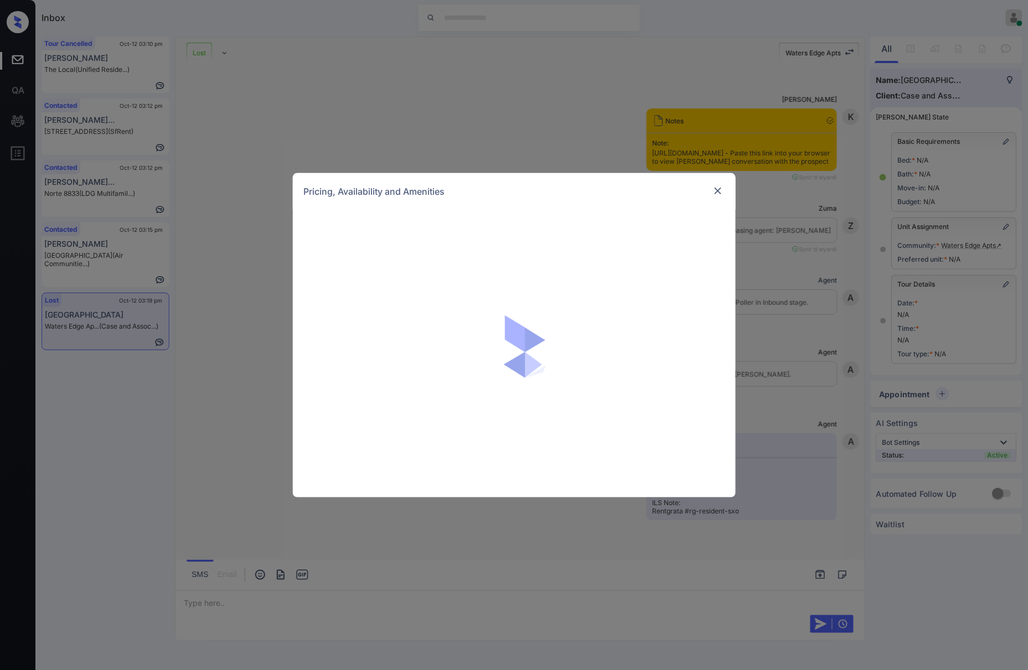
scroll to position [10841, 0]
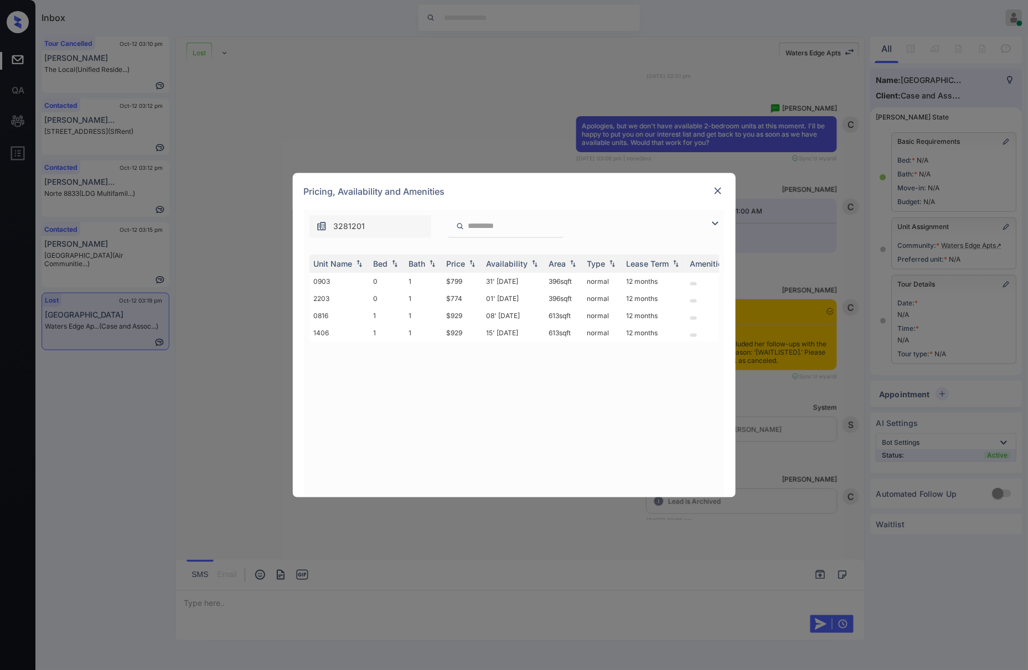
click at [725, 193] on div "Pricing, Availability and Amenities" at bounding box center [514, 191] width 443 height 37
click at [722, 189] on img at bounding box center [717, 190] width 11 height 11
